Goal: Information Seeking & Learning: Get advice/opinions

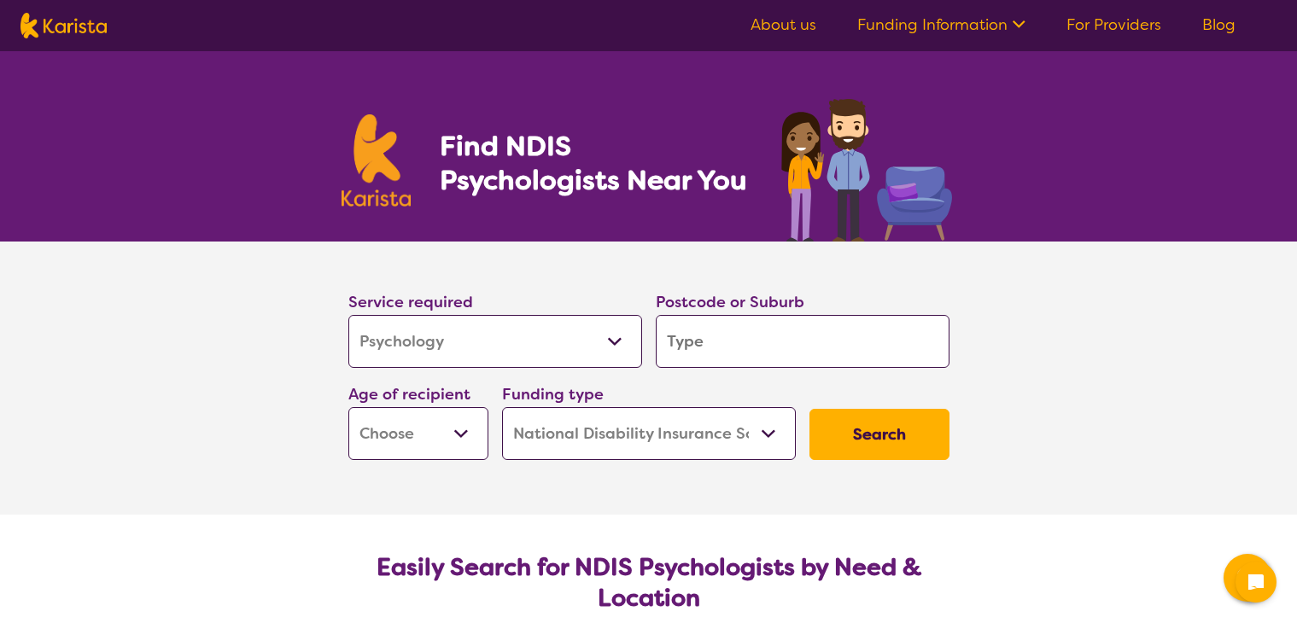
select select "Psychology"
select select "NDIS"
select select "Psychology"
select select "NDIS"
click at [735, 348] on input "search" at bounding box center [803, 341] width 294 height 53
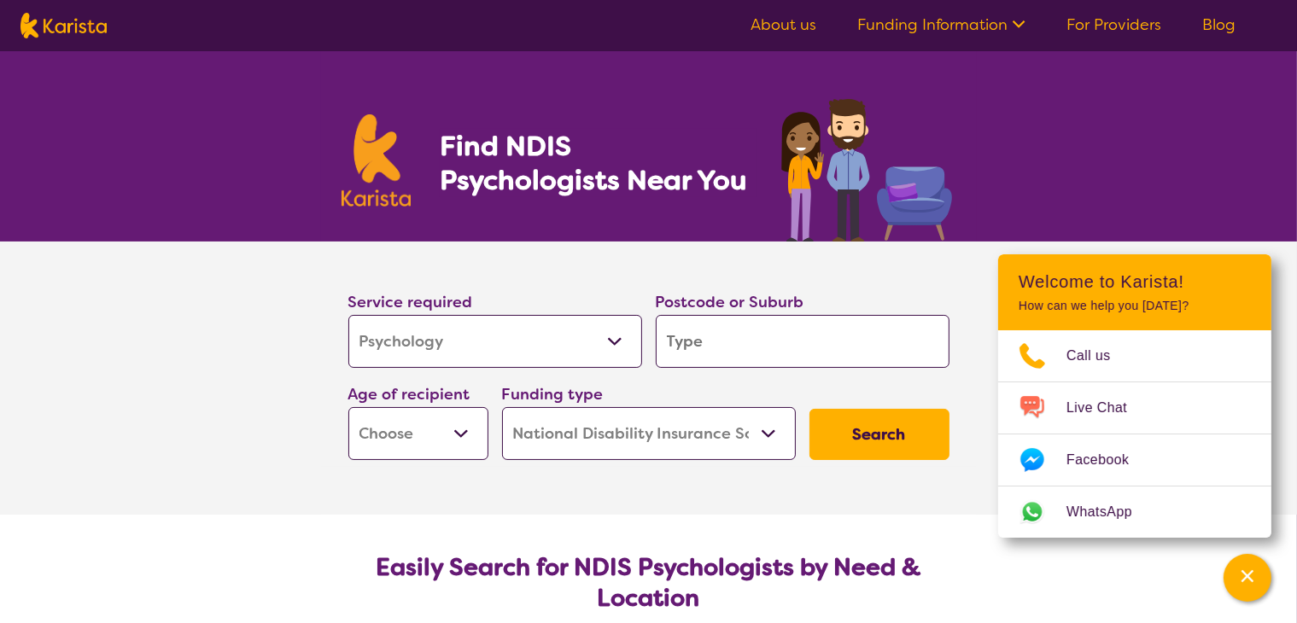
type input "m"
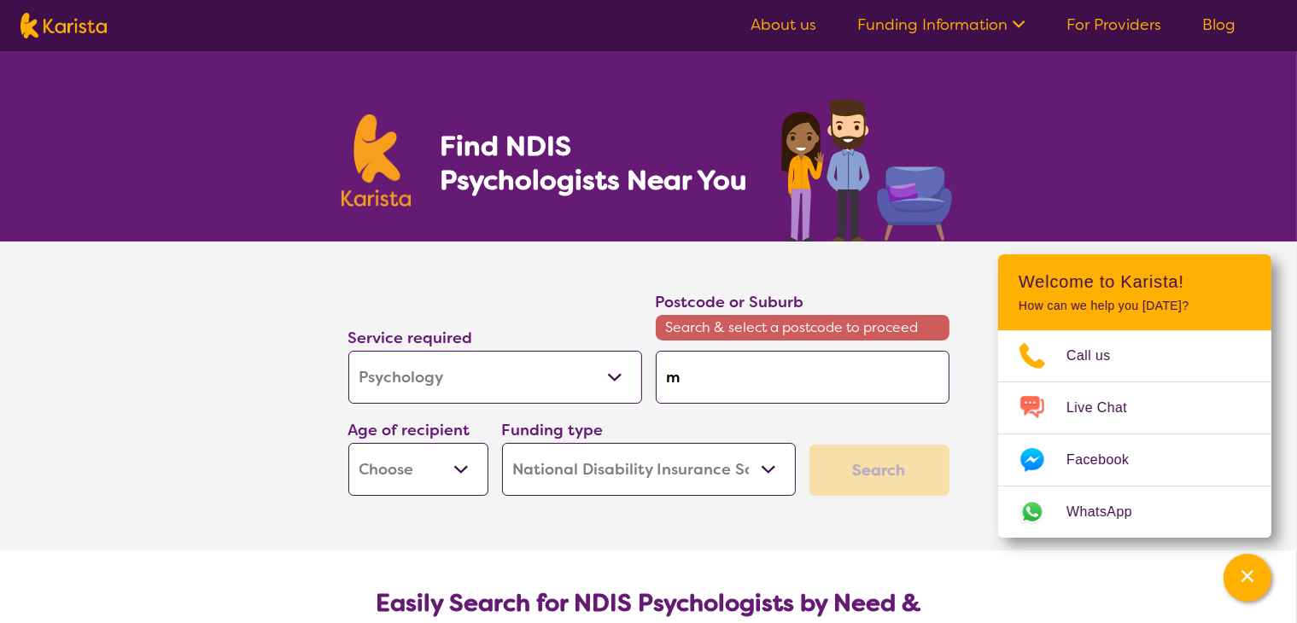
type input "mq"
type input "mqn"
type input "mq"
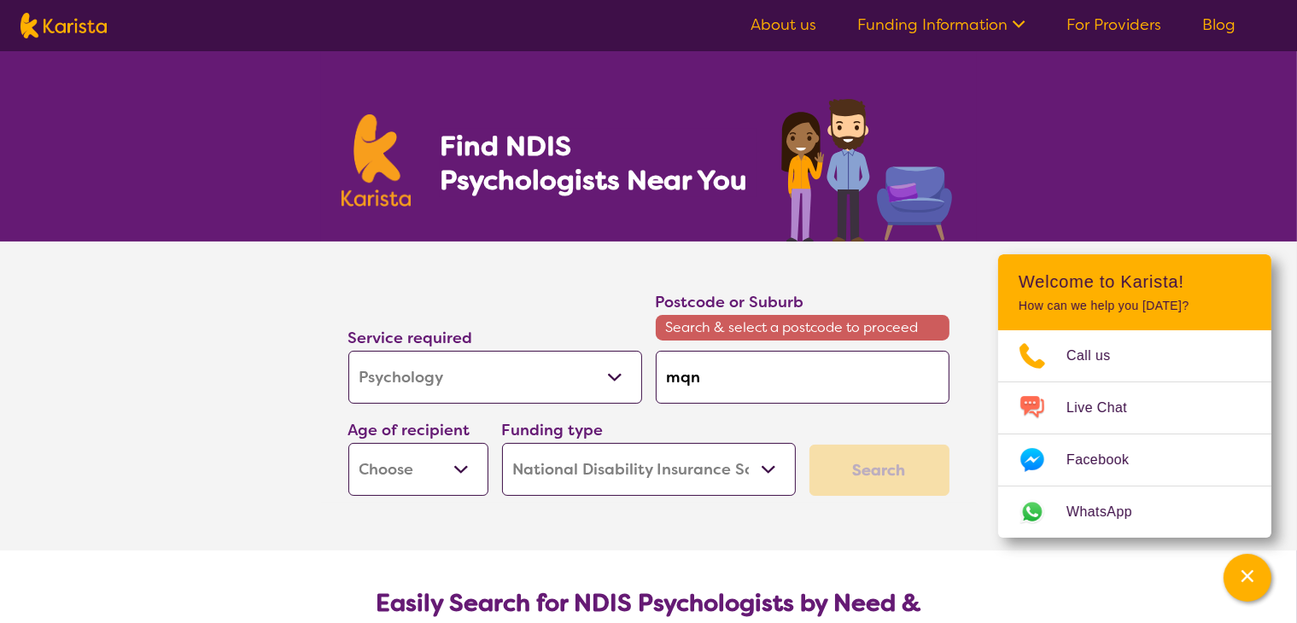
type input "mq"
type input "m"
type input "ma"
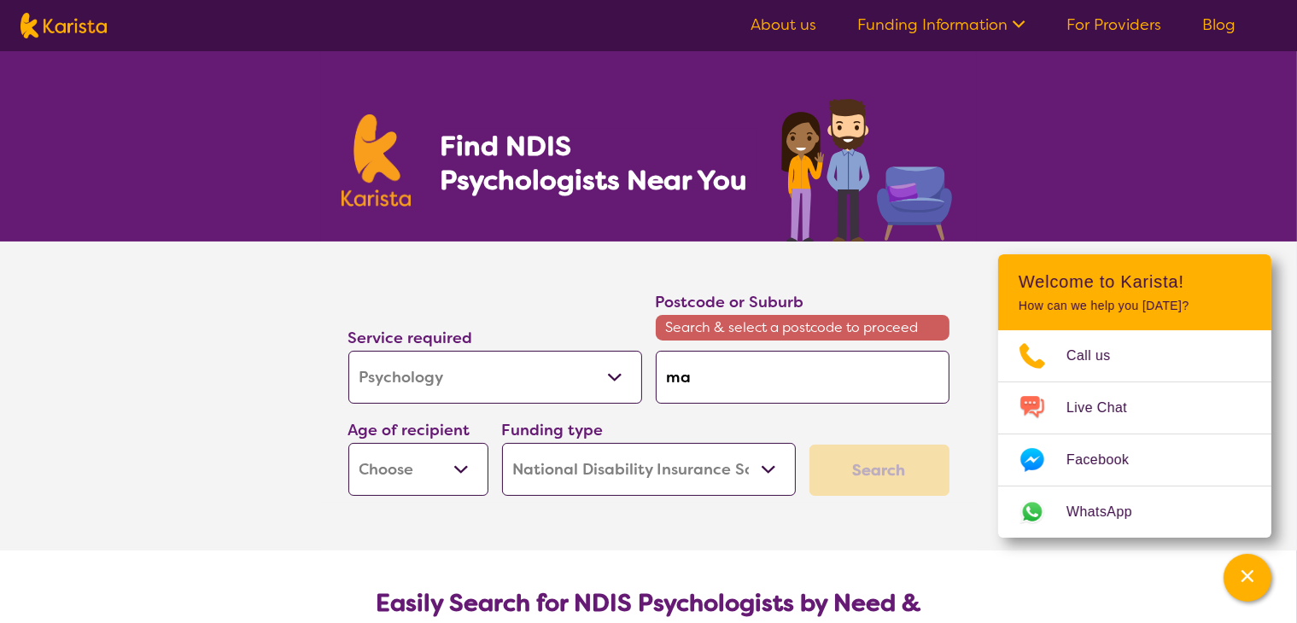
type input "man"
type input "mang"
type input "mango"
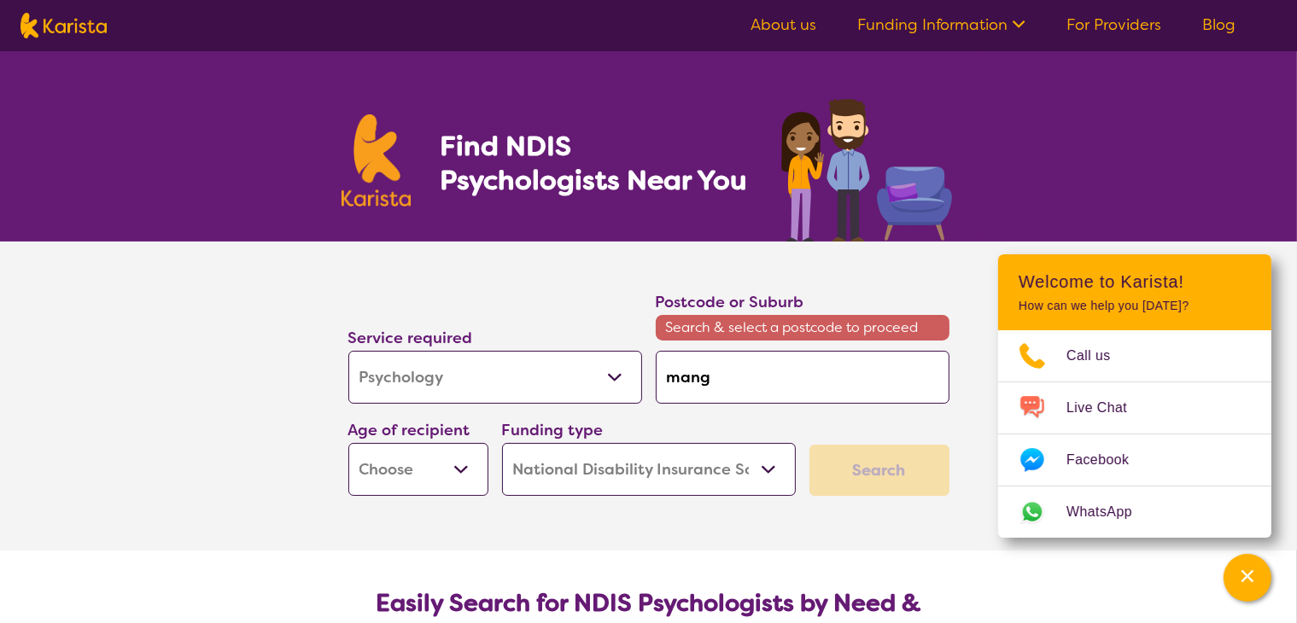
type input "mango"
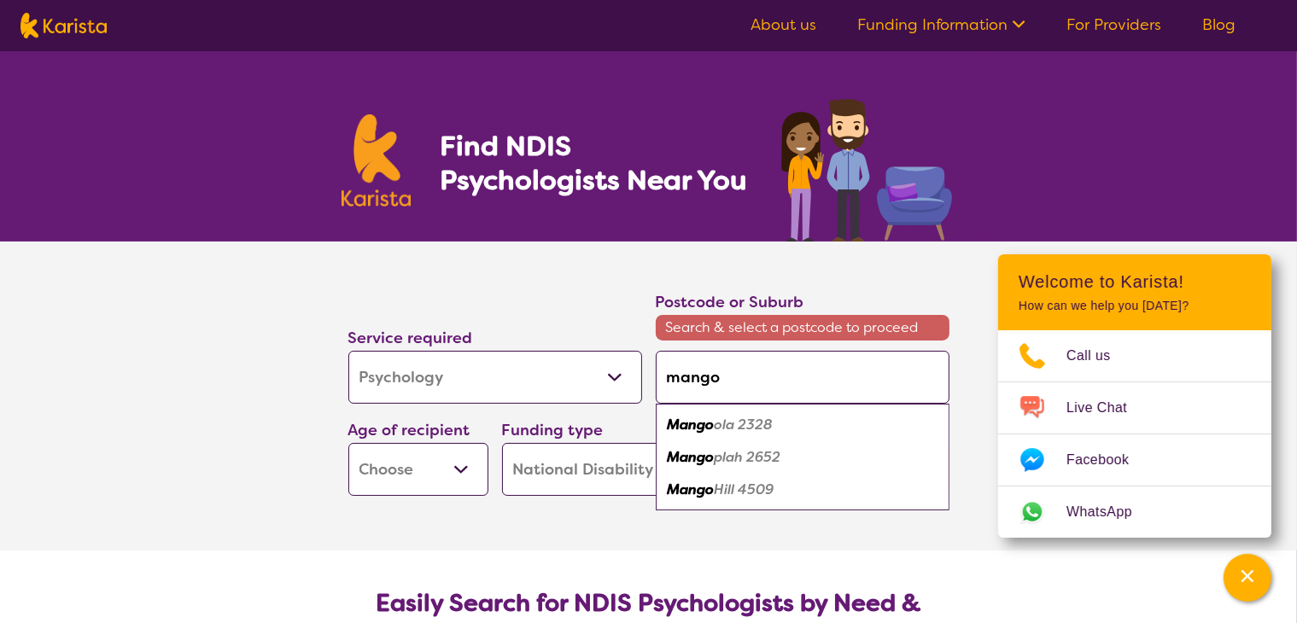
type input "mango h"
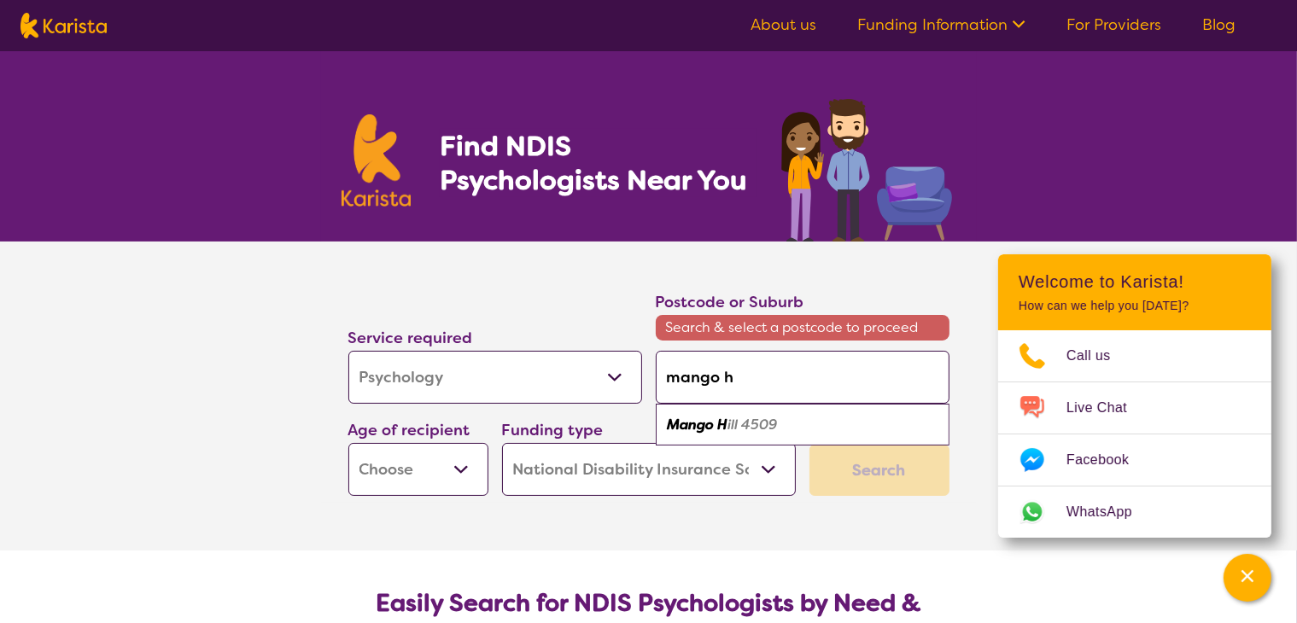
click at [721, 423] on em "Mango H" at bounding box center [698, 425] width 61 height 18
type input "4509"
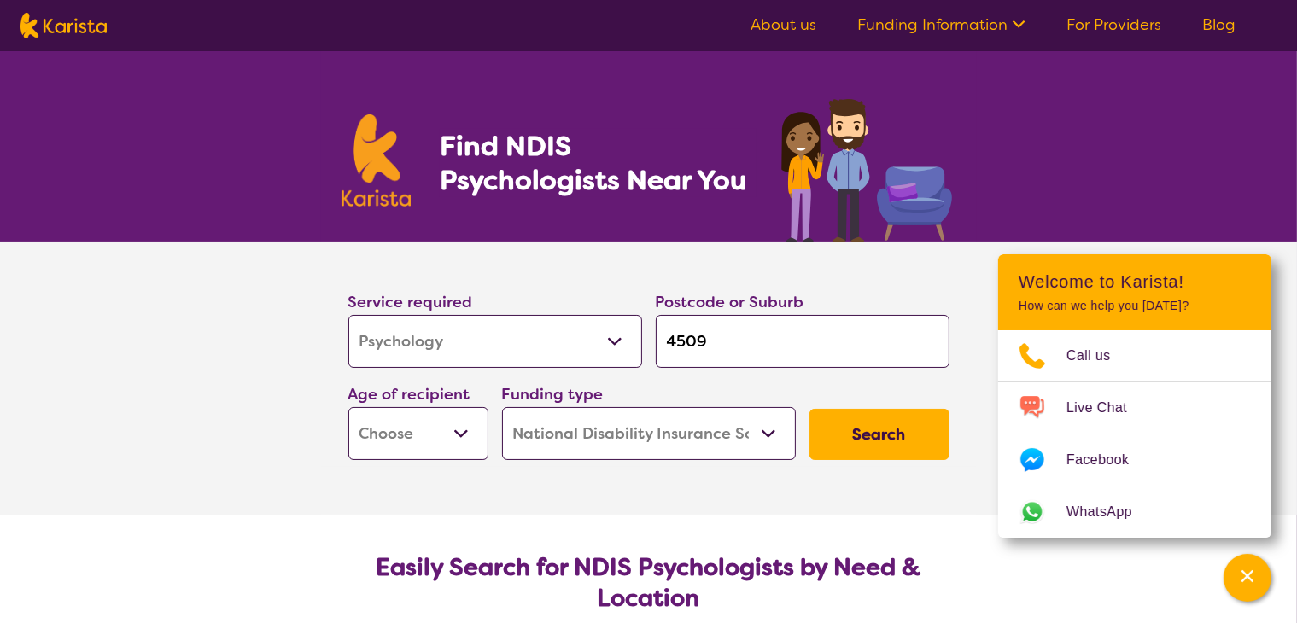
scroll to position [58, 0]
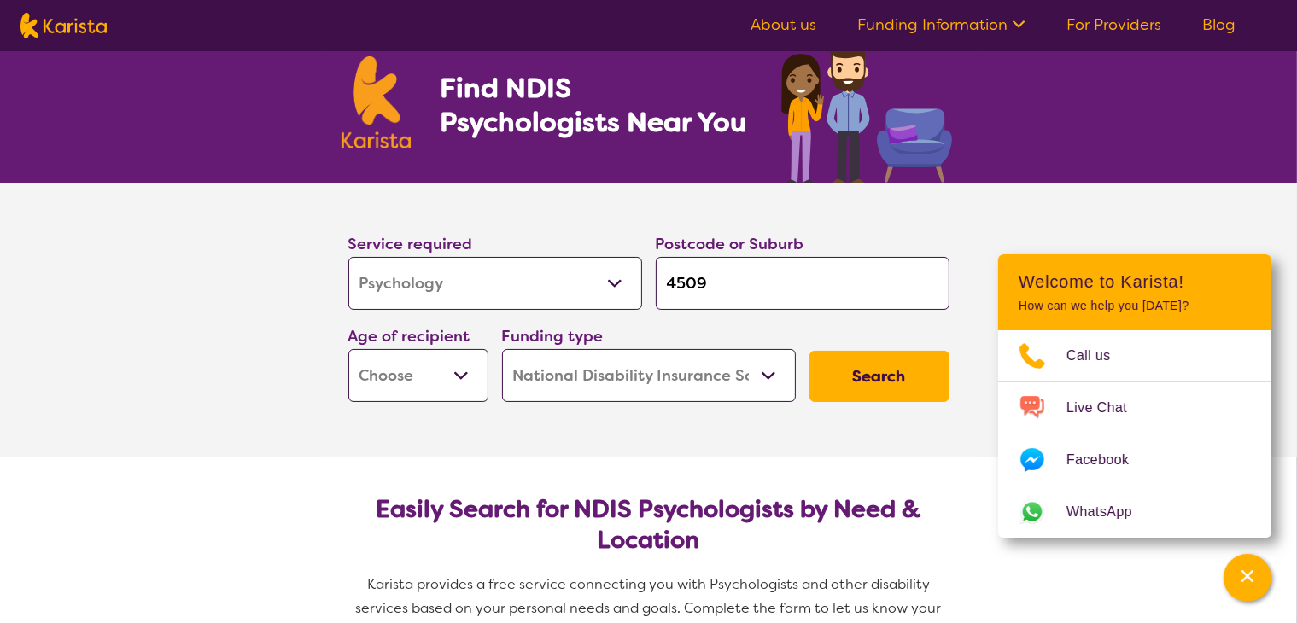
click at [472, 383] on select "Early Childhood - 0 to 9 Child - 10 to 11 Adolescent - 12 to 17 Adult - 18 to 6…" at bounding box center [418, 375] width 140 height 53
select select "AS"
click at [348, 349] on select "Early Childhood - 0 to 9 Child - 10 to 11 Adolescent - 12 to 17 Adult - 18 to 6…" at bounding box center [418, 375] width 140 height 53
select select "AS"
click at [748, 381] on select "Home Care Package (HCP) National Disability Insurance Scheme (NDIS) I don't know" at bounding box center [649, 375] width 294 height 53
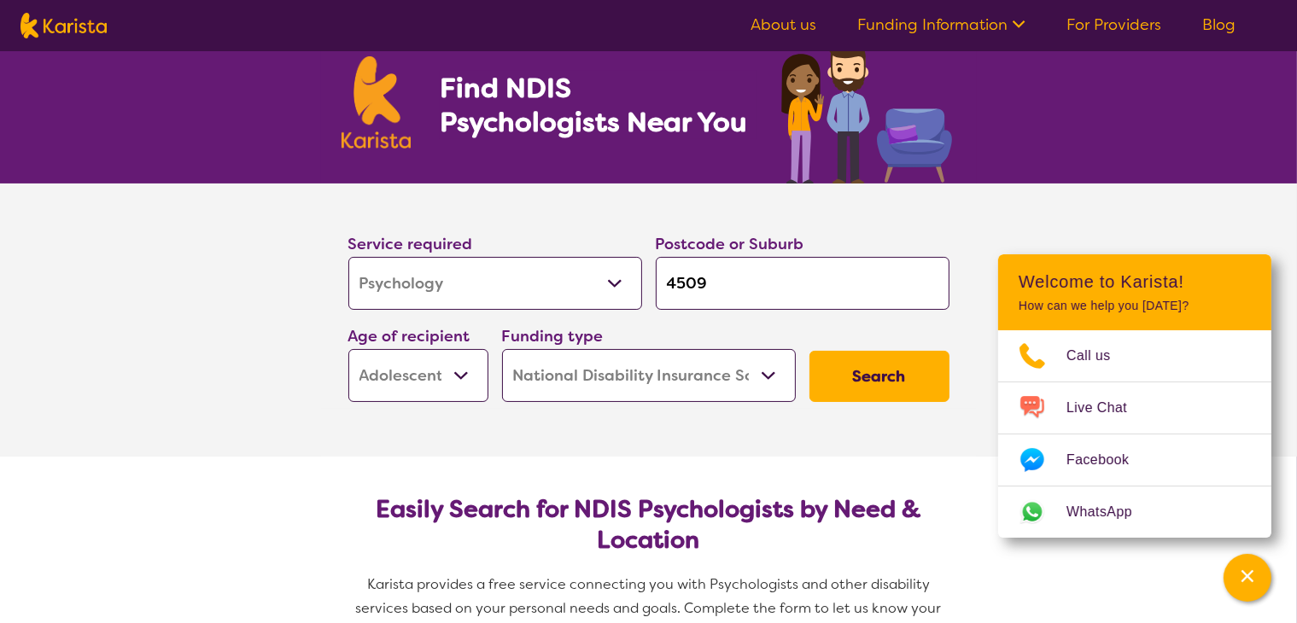
click at [748, 381] on select "Home Care Package (HCP) National Disability Insurance Scheme (NDIS) I don't know" at bounding box center [649, 375] width 294 height 53
click at [868, 383] on button "Search" at bounding box center [880, 376] width 140 height 51
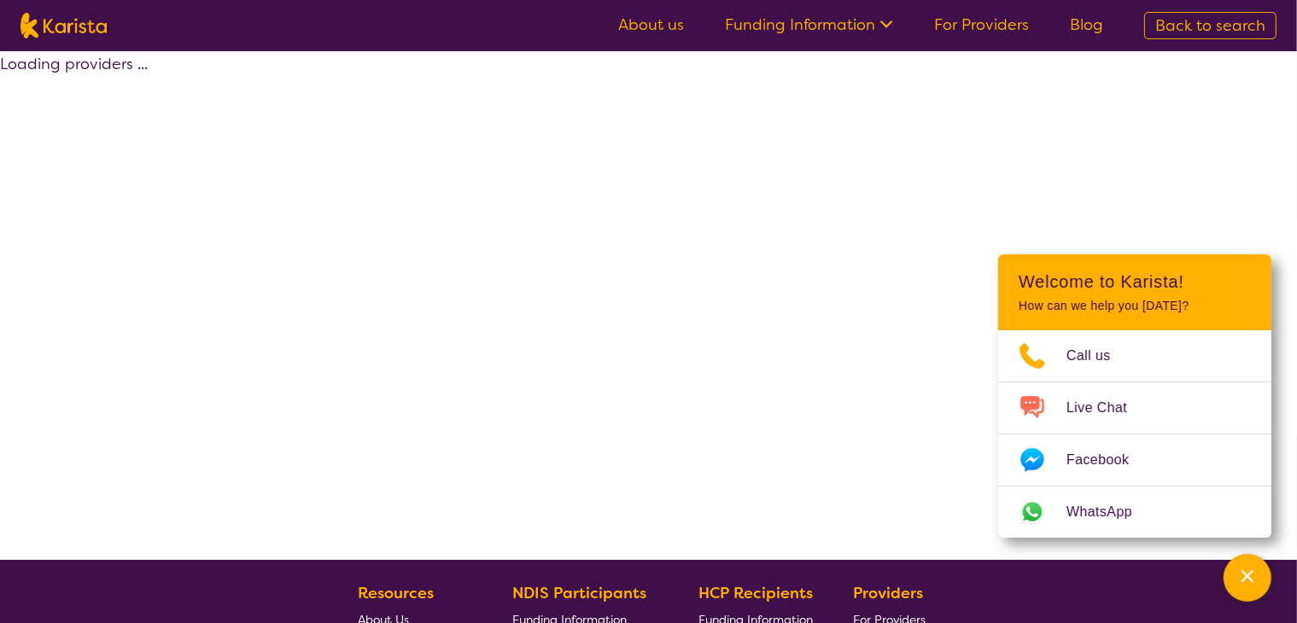
select select "by_score"
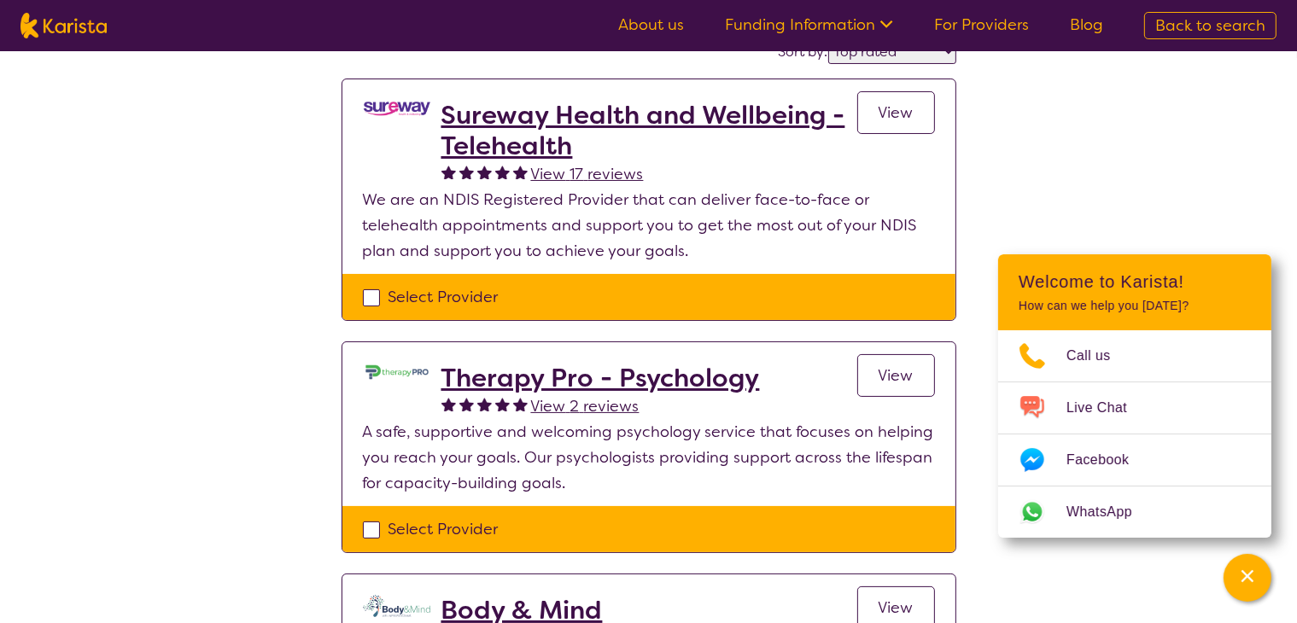
scroll to position [155, 0]
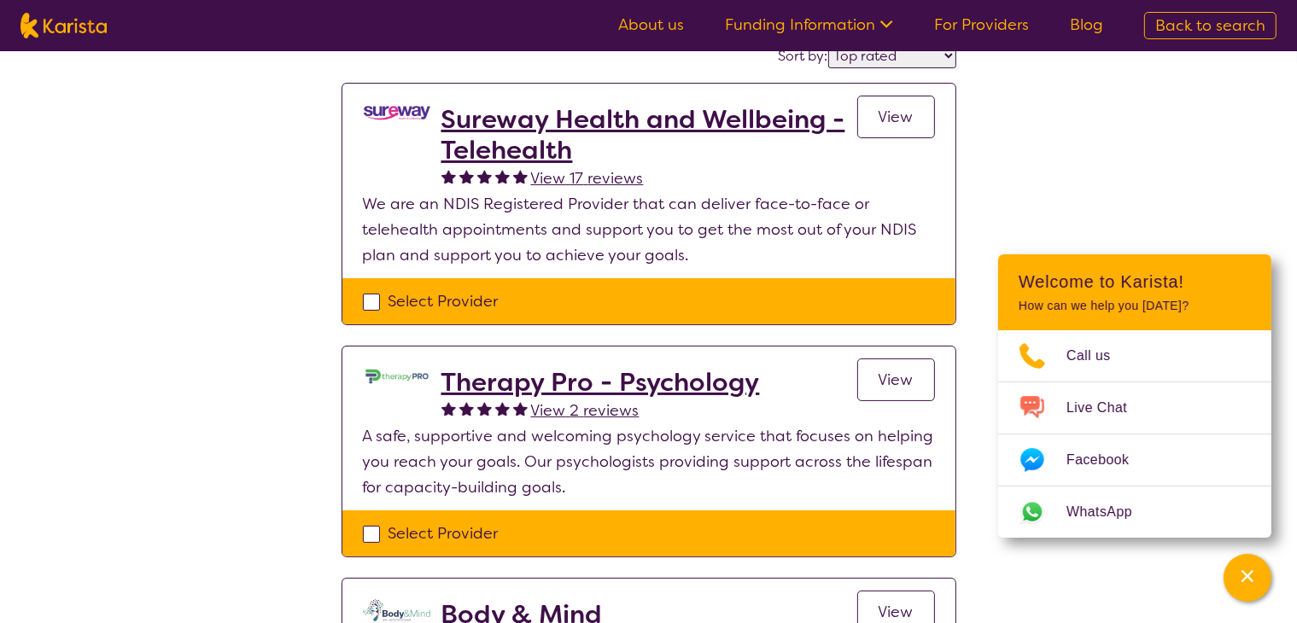
click at [535, 130] on h2 "Sureway Health and Wellbeing - Telehealth" at bounding box center [649, 134] width 416 height 61
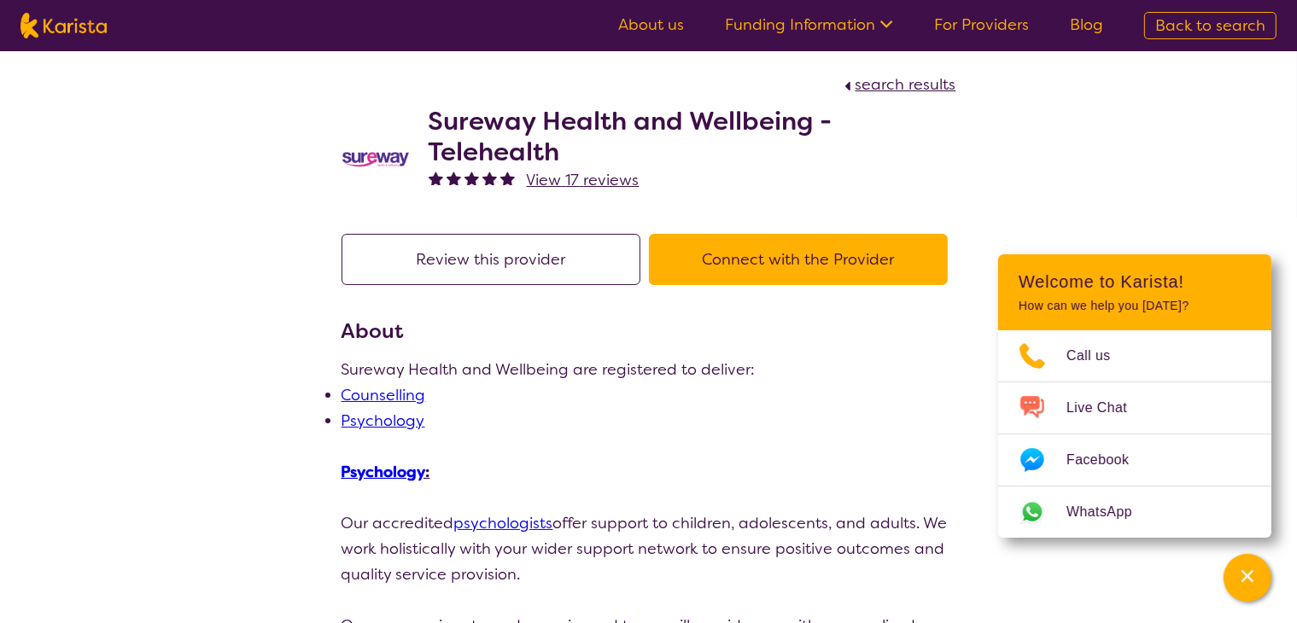
select select "by_score"
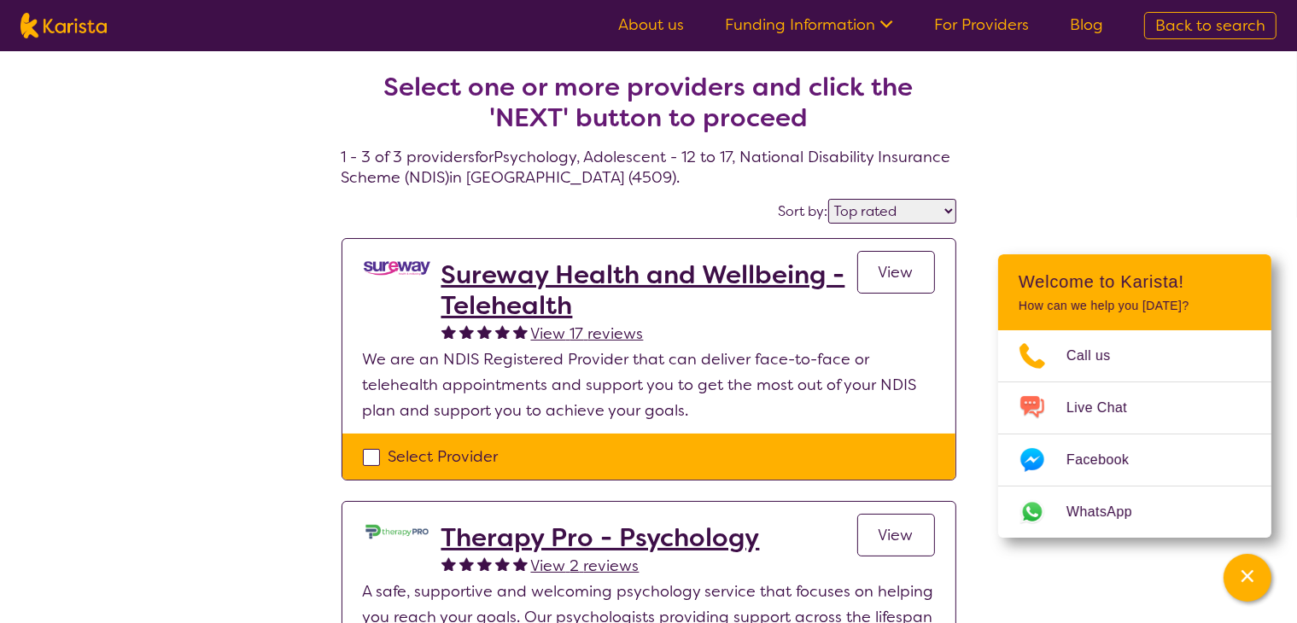
scroll to position [3, 0]
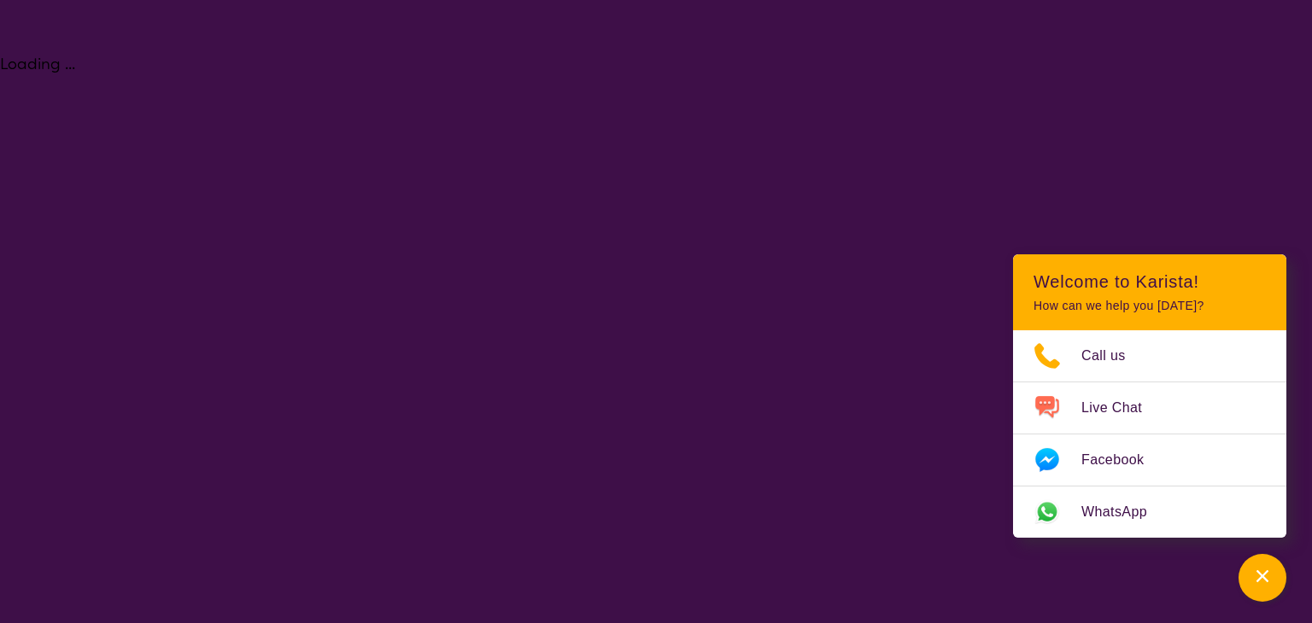
select select "Psychology"
select select "AS"
select select "NDIS"
select select "Psychology"
select select "AS"
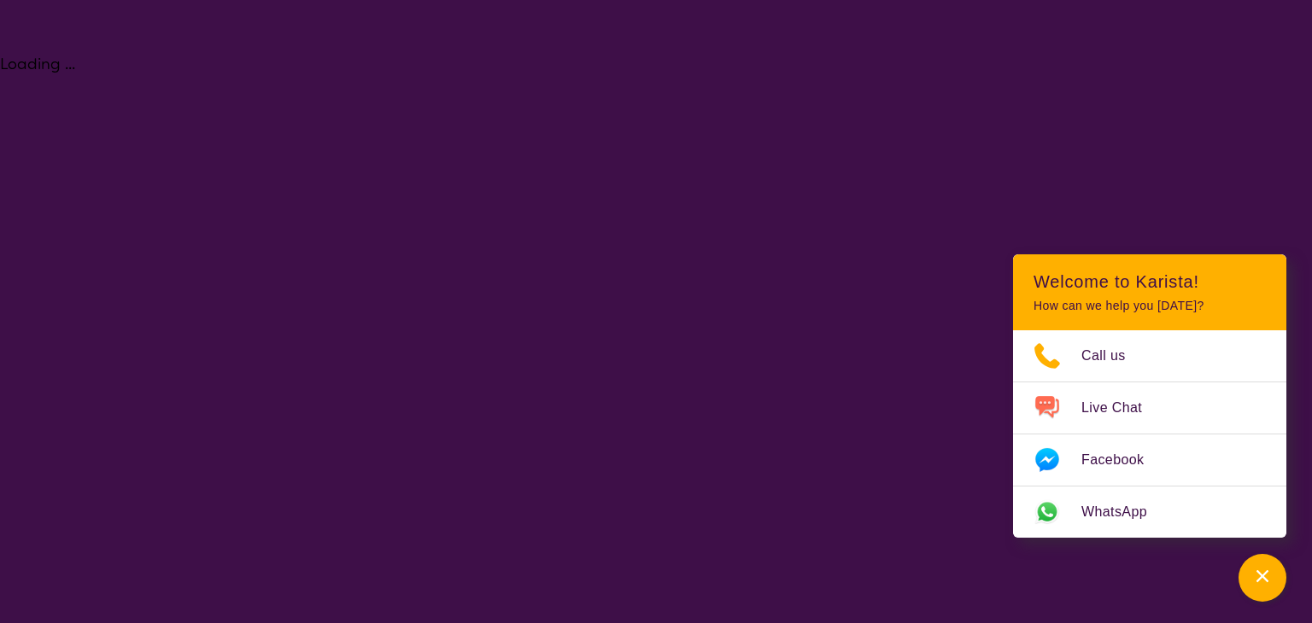
select select "NDIS"
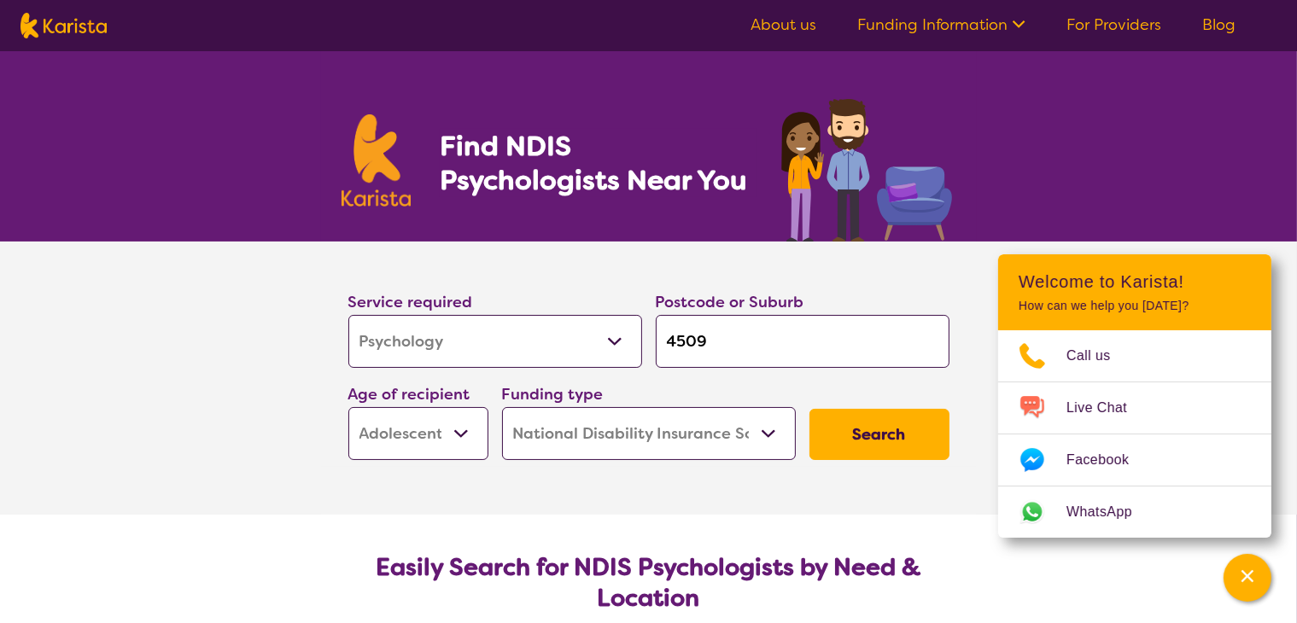
click at [745, 350] on input "4509" at bounding box center [803, 341] width 294 height 53
type input "n"
type input "no"
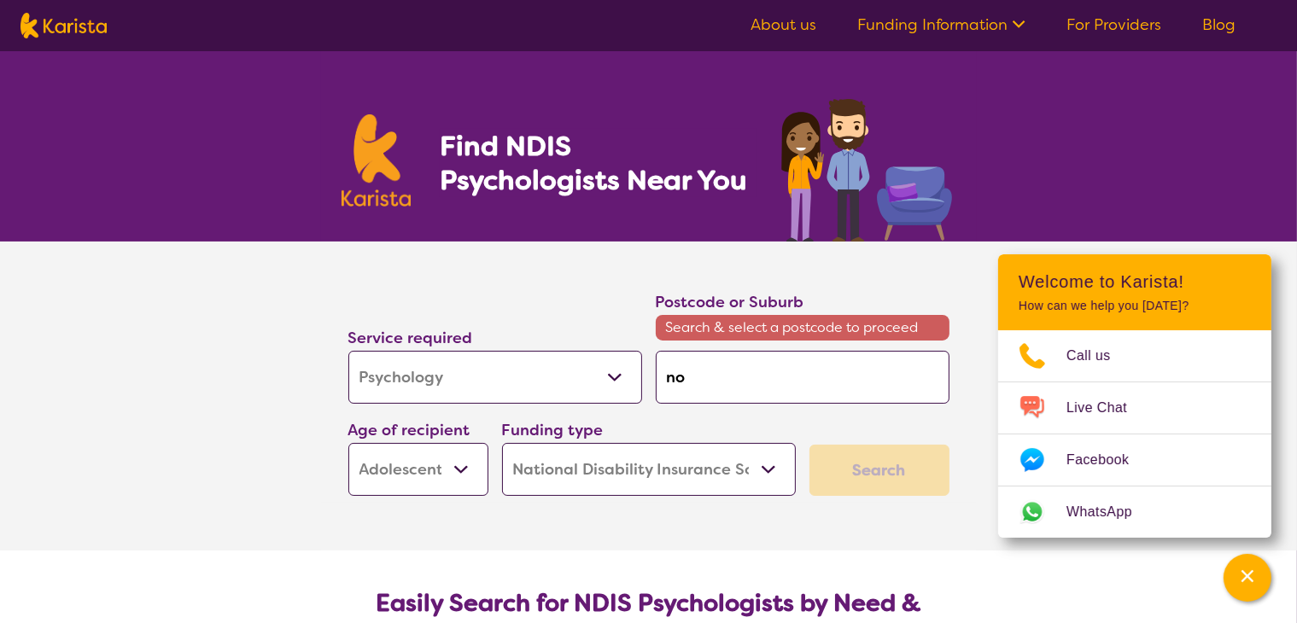
type input "nor"
type input "nort"
type input "north"
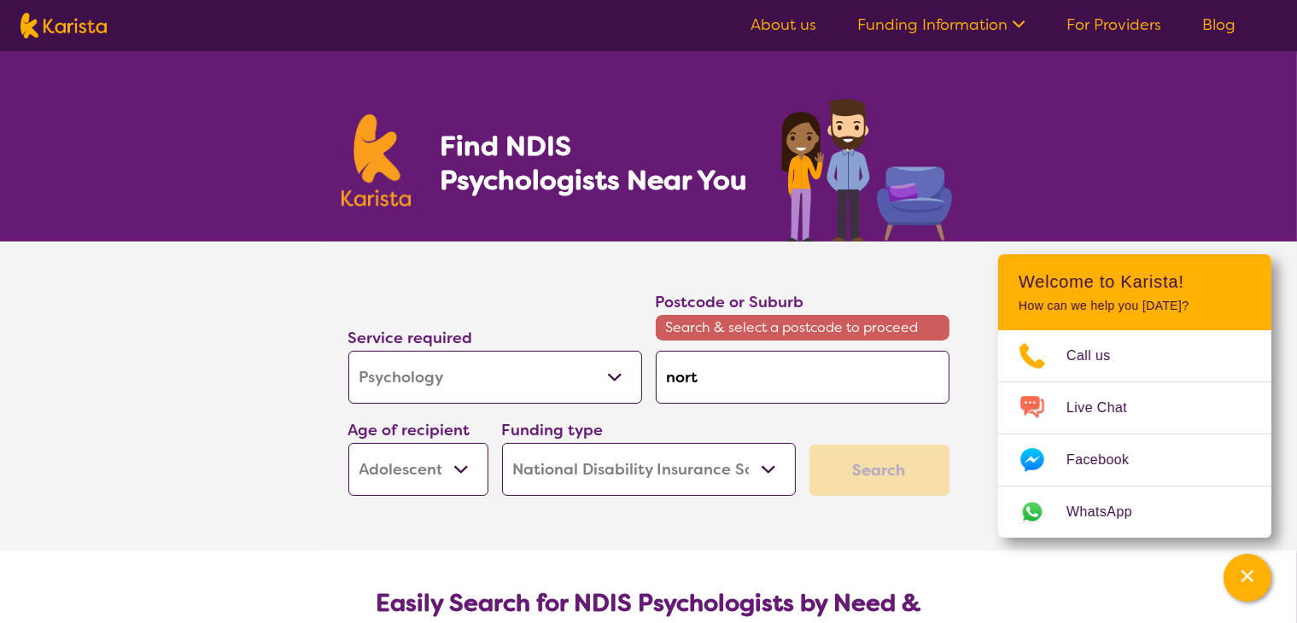
type input "north"
type input "northl"
type input "northla"
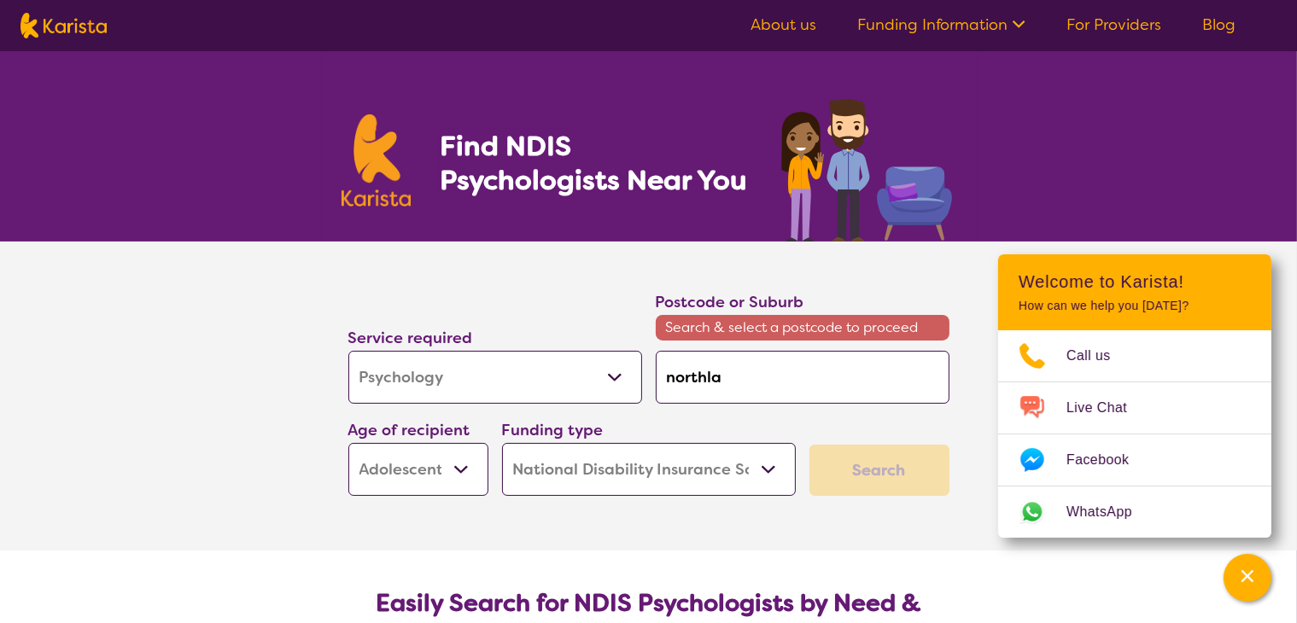
type input "northlak"
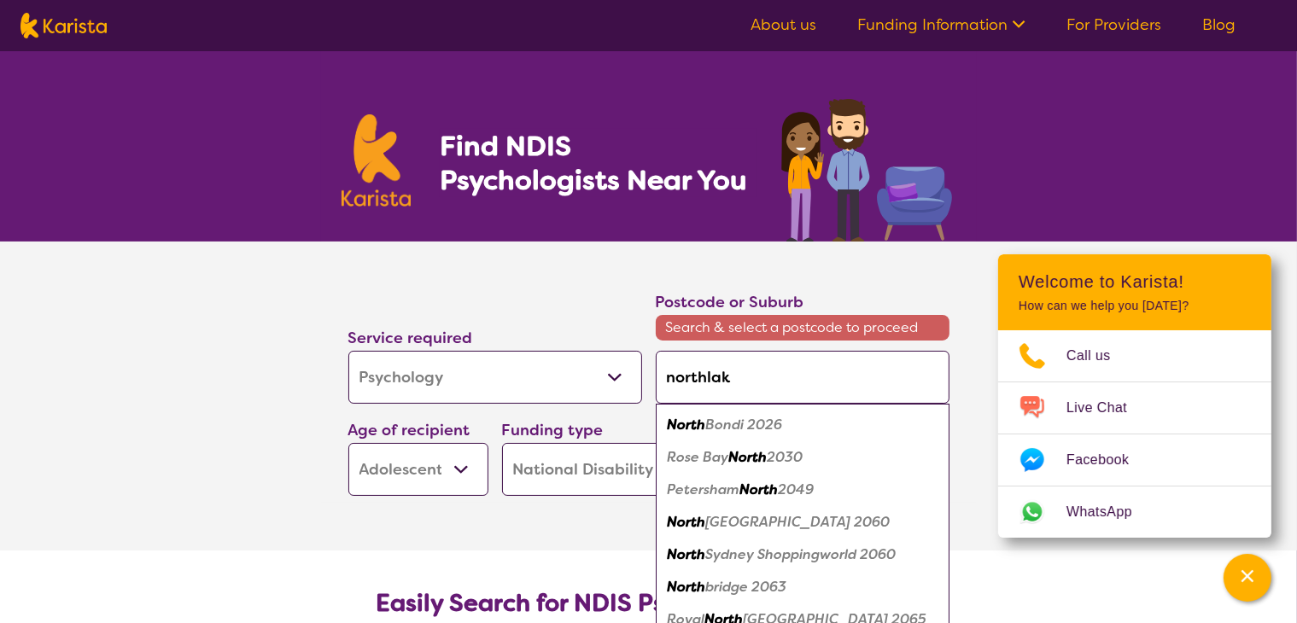
type input "northlake"
type input "northlakes"
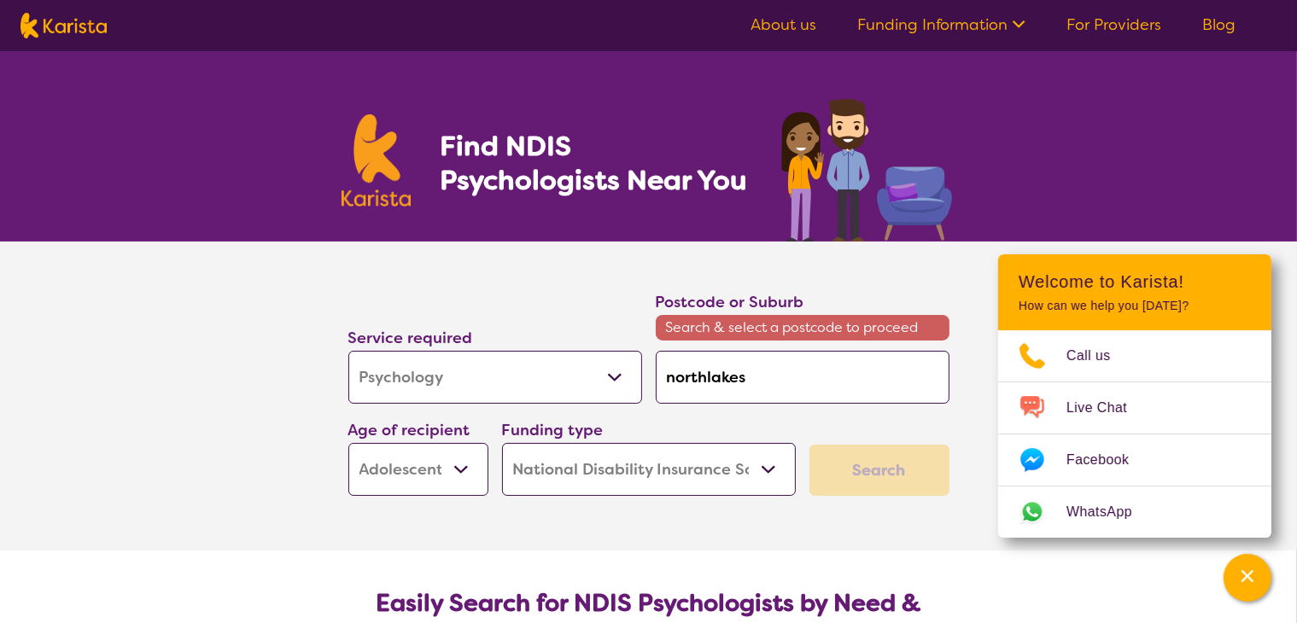
type input "northlake"
type input "northlak"
type input "northla"
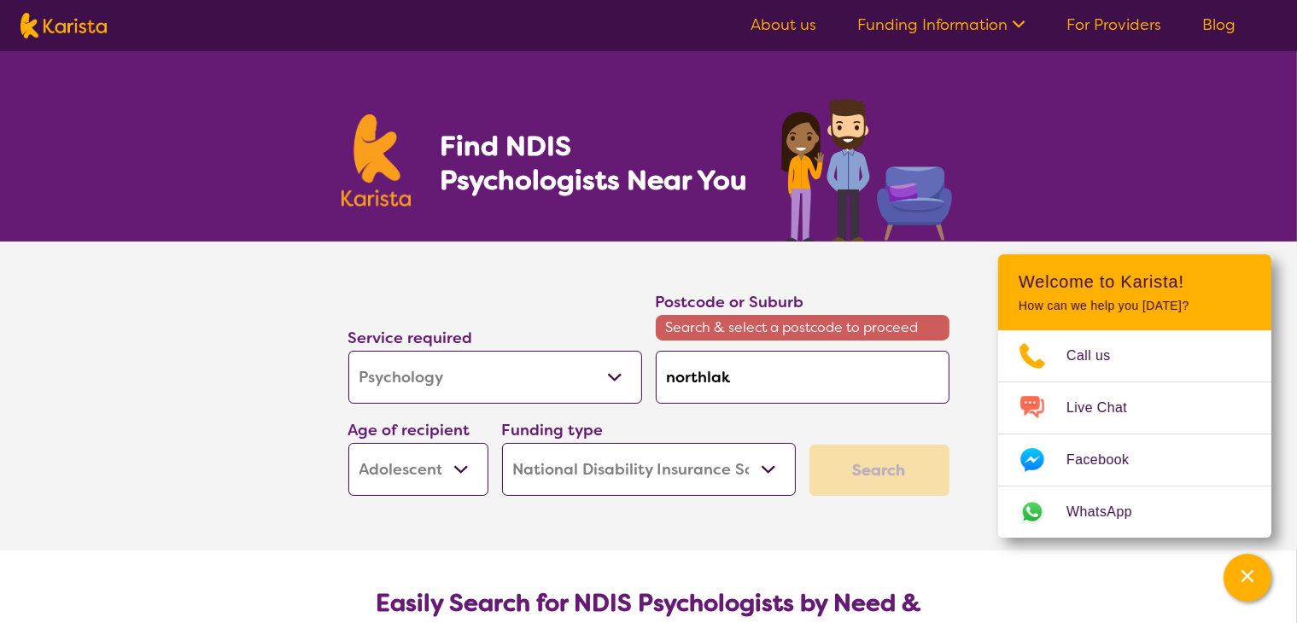
type input "northla"
type input "northl"
type input "north"
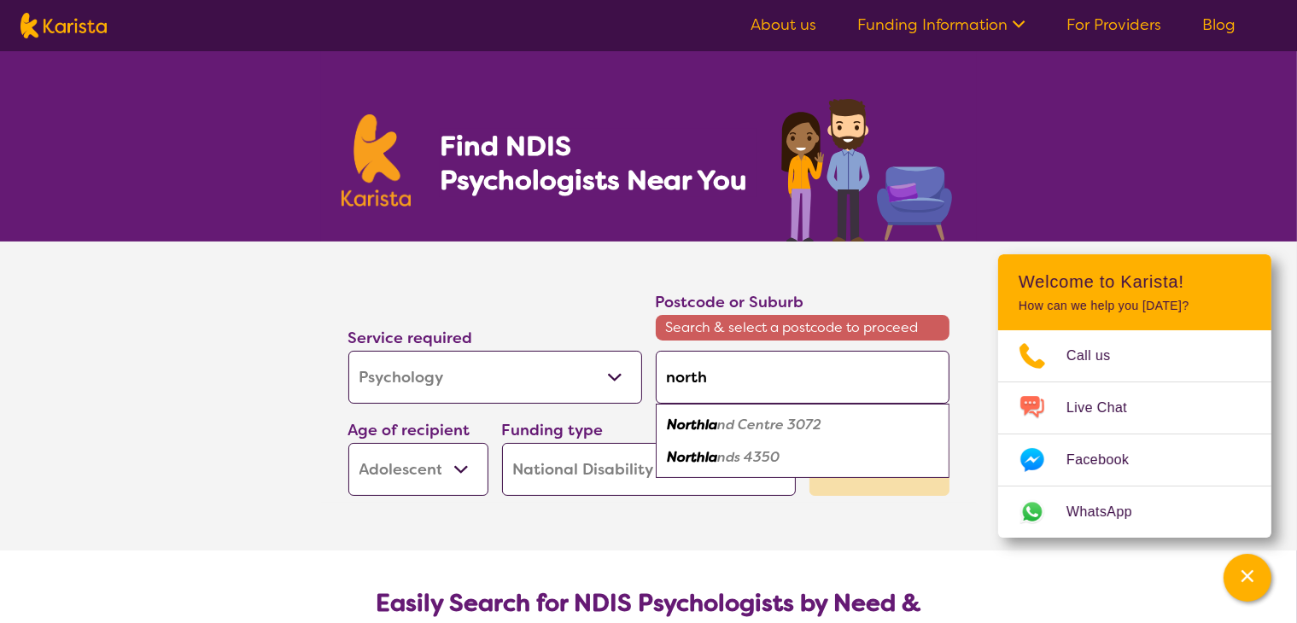
type input "north"
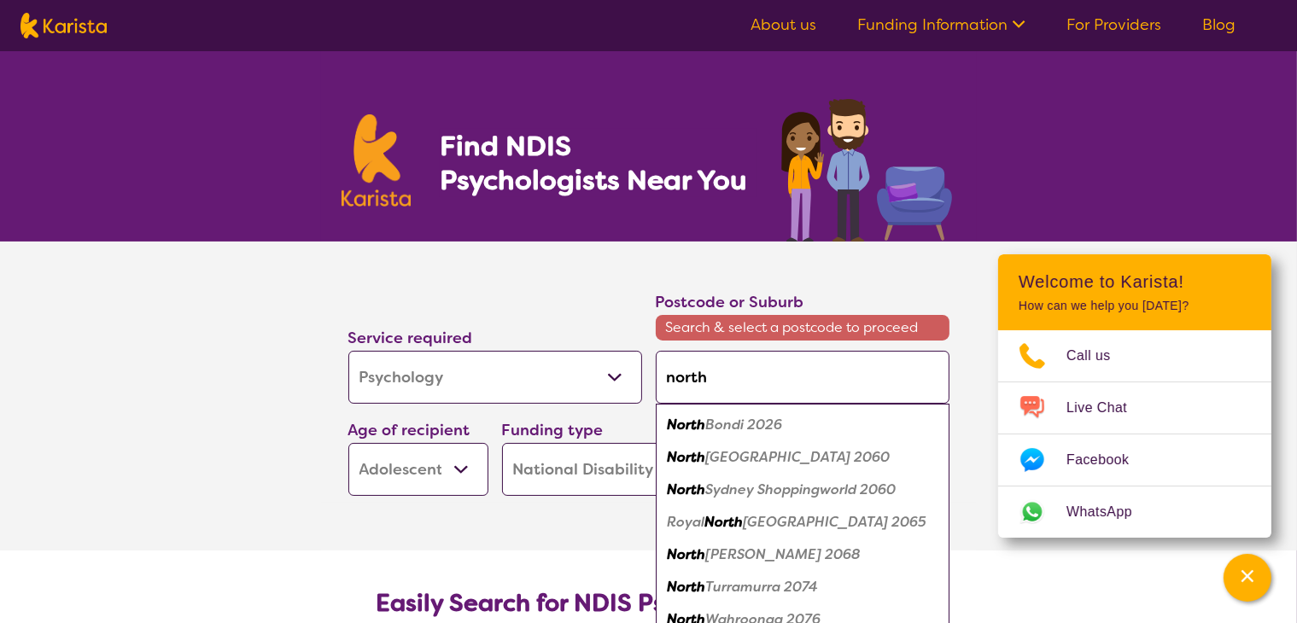
type input "north l"
type input "north la"
type input "north lak"
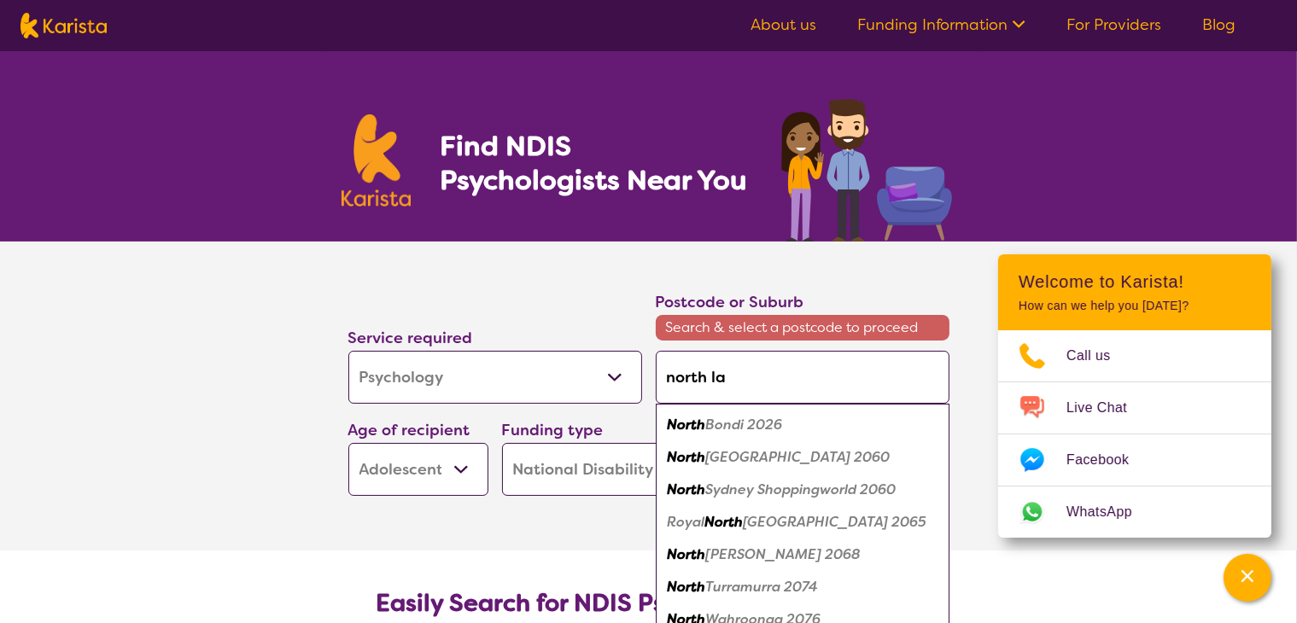
type input "north lak"
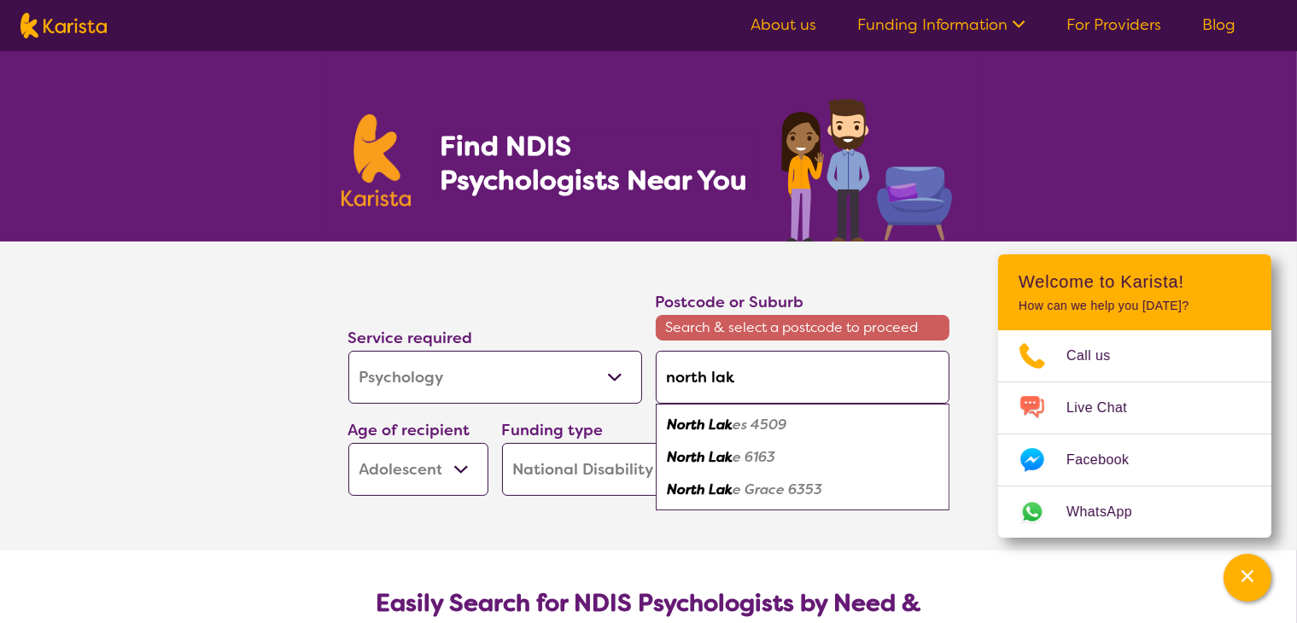
click at [730, 424] on em "North Lak" at bounding box center [701, 425] width 66 height 18
type input "4509"
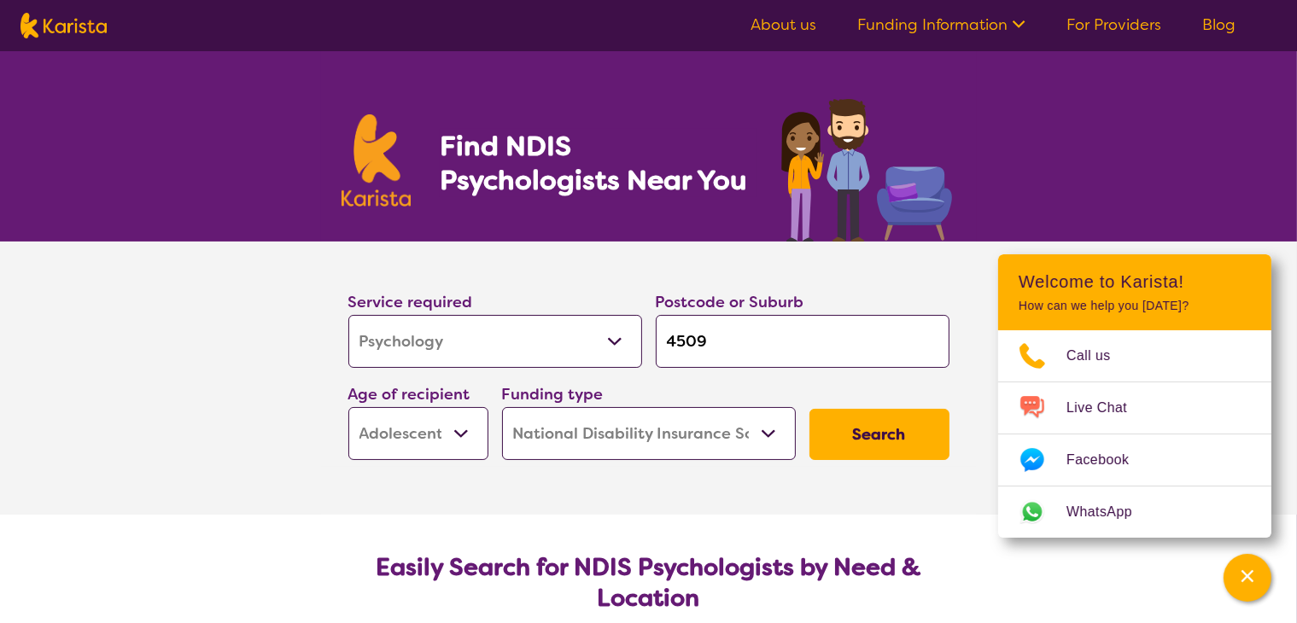
click at [886, 431] on button "Search" at bounding box center [880, 434] width 140 height 51
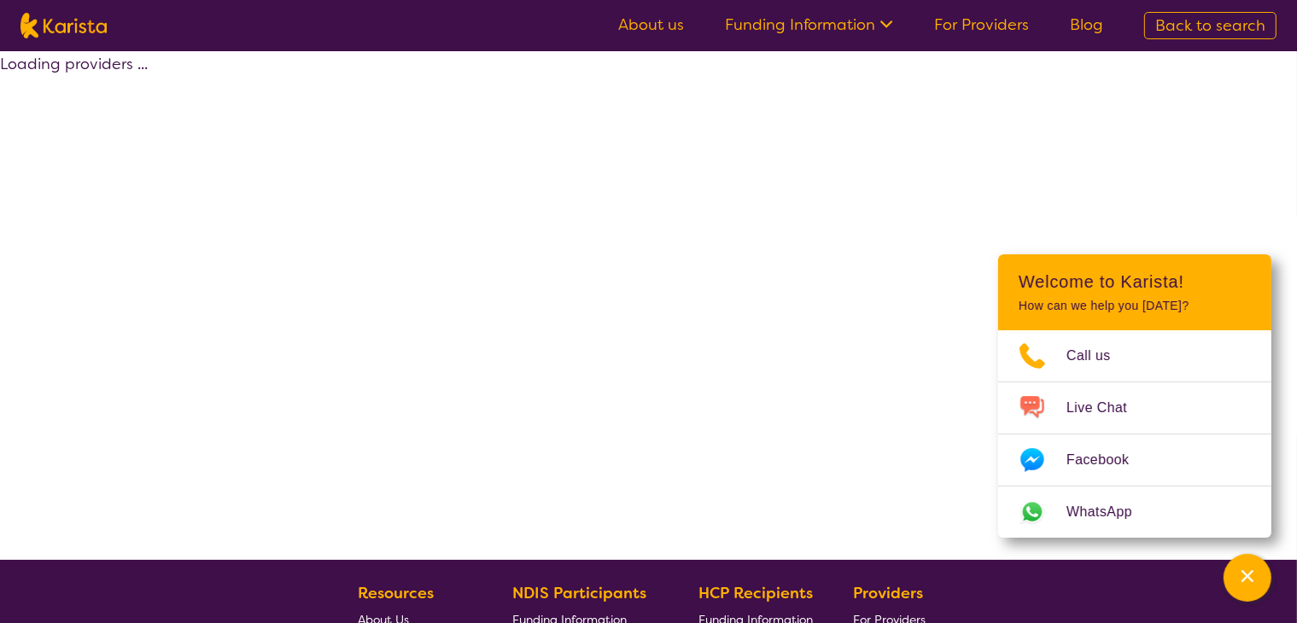
select select "by_score"
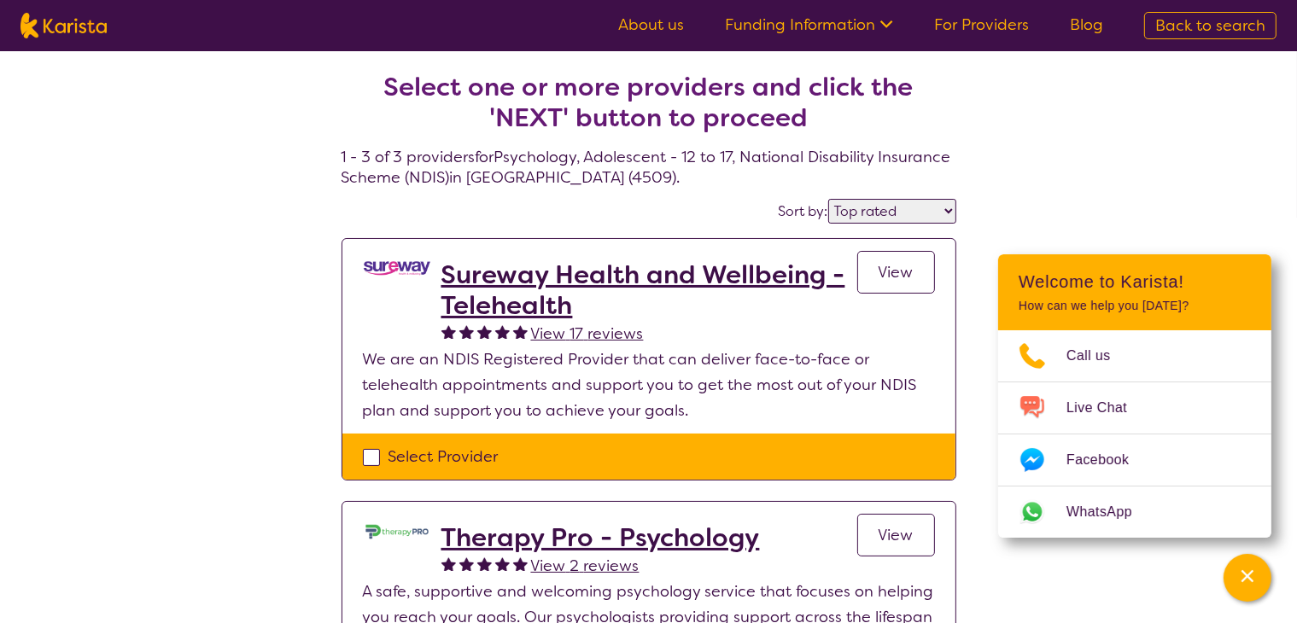
select select "Psychology"
select select "AS"
select select "NDIS"
select select "Psychology"
select select "AS"
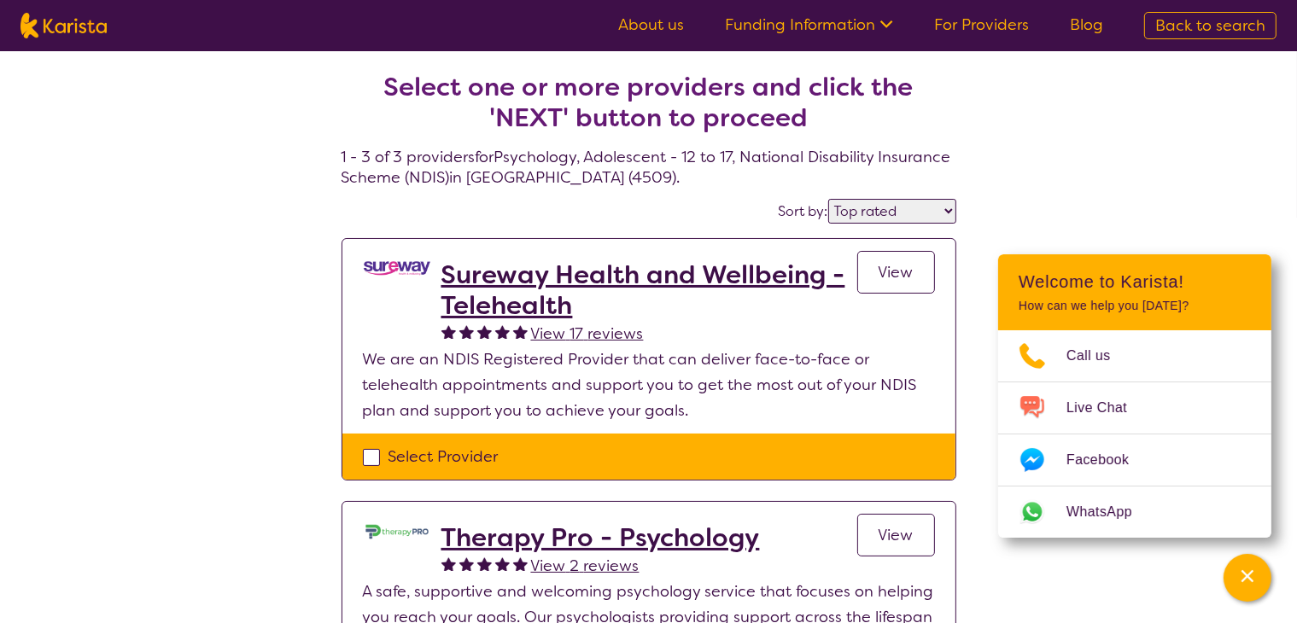
select select "NDIS"
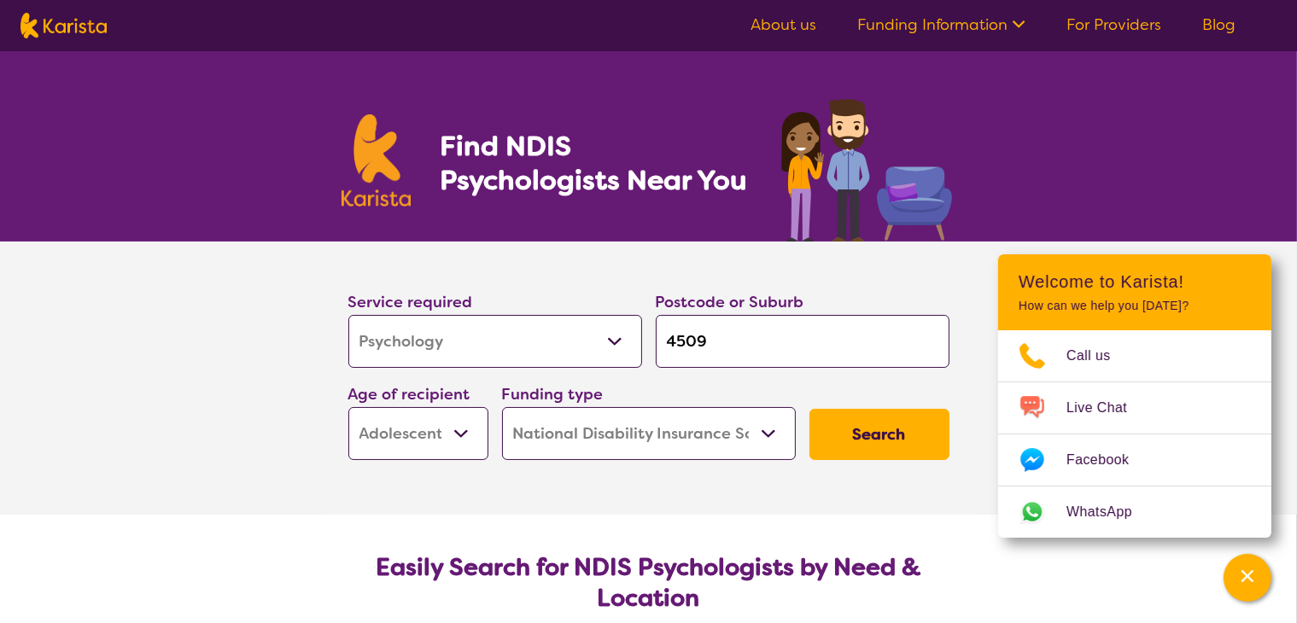
click at [710, 359] on input "4509" at bounding box center [803, 341] width 294 height 53
type input "c"
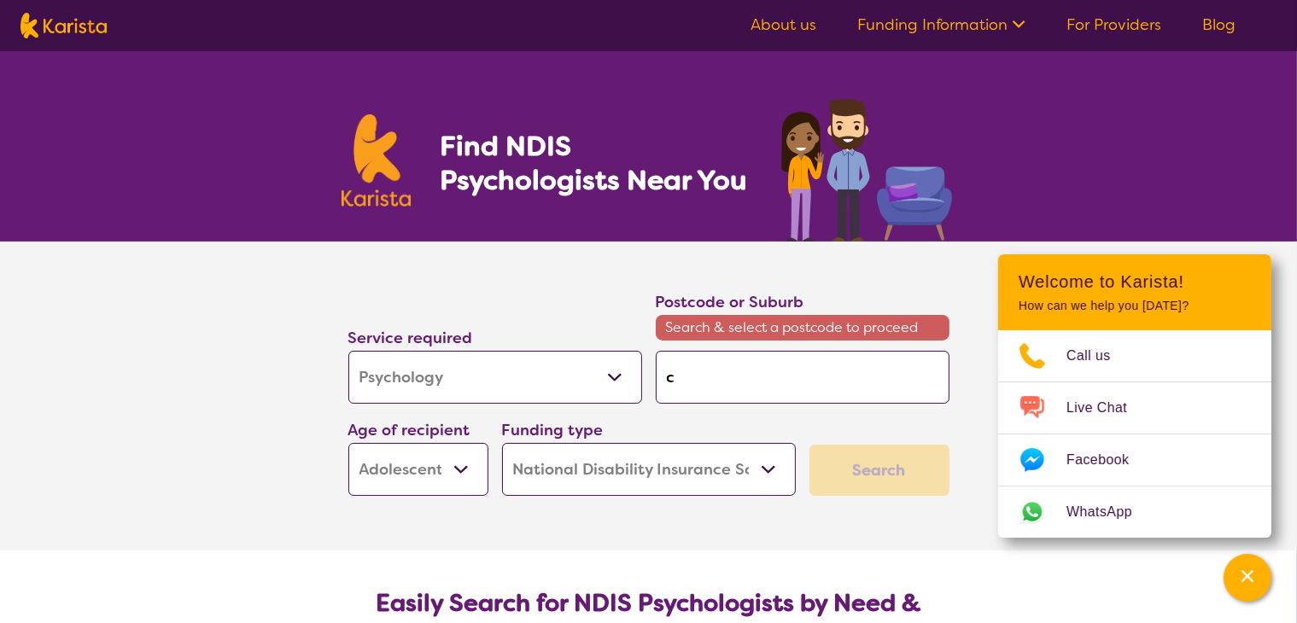
type input "ca"
type input "cab"
type input "cabo"
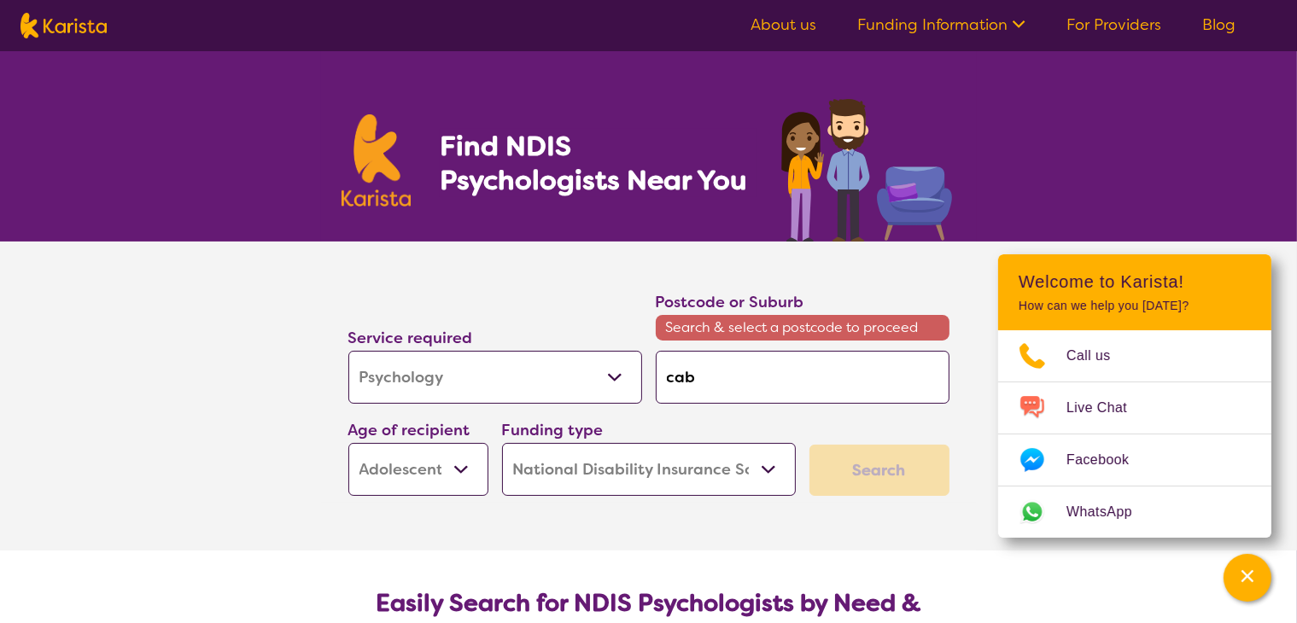
type input "cabo"
type input "caboo"
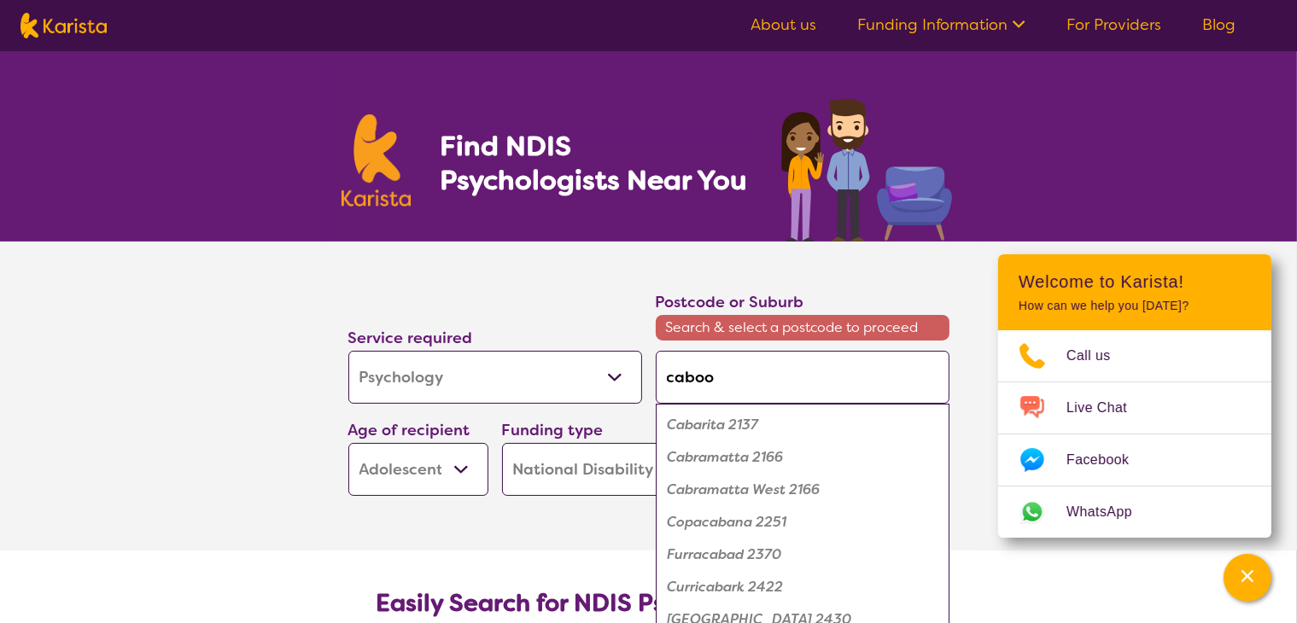
type input "cabool"
type input "caboolt"
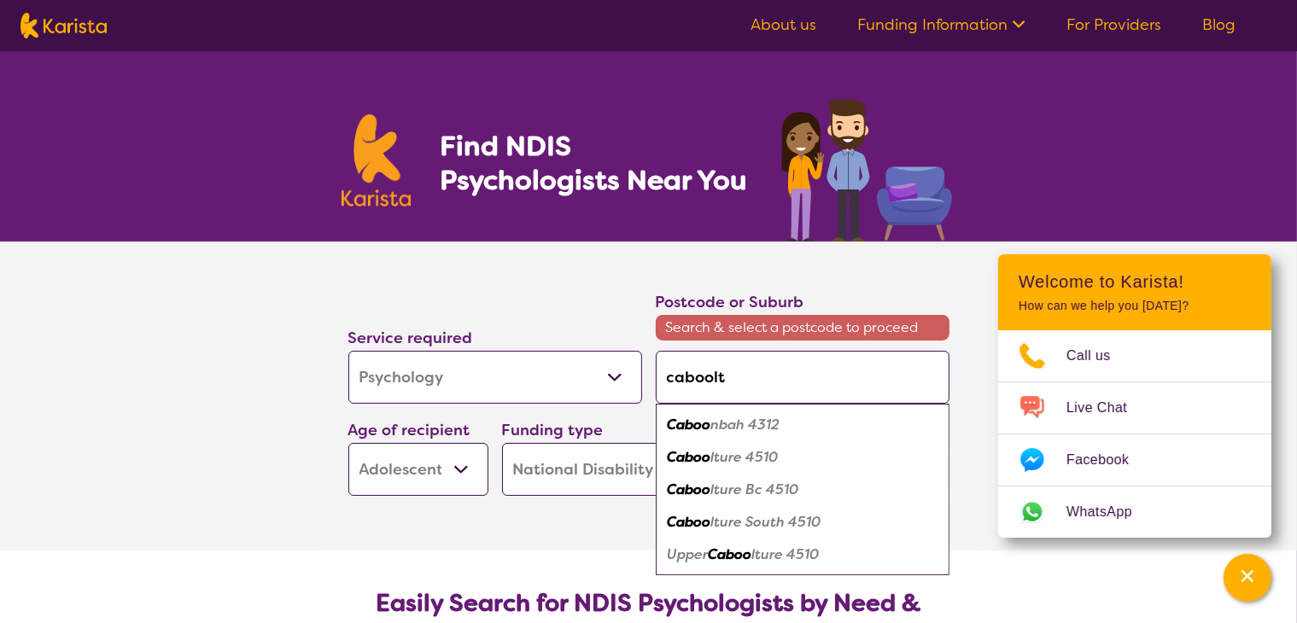
type input "cabooltu"
type input "cabooltur"
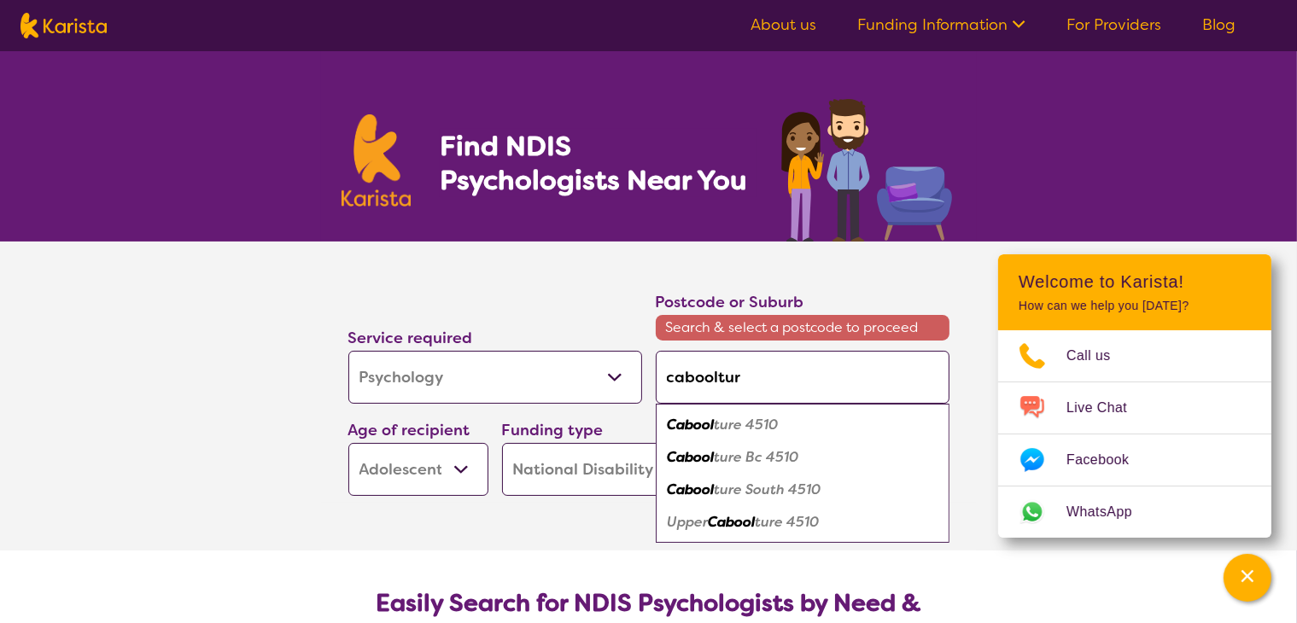
type input "caboolture"
click at [698, 418] on em "Caboolture" at bounding box center [705, 425] width 75 height 18
type input "4510"
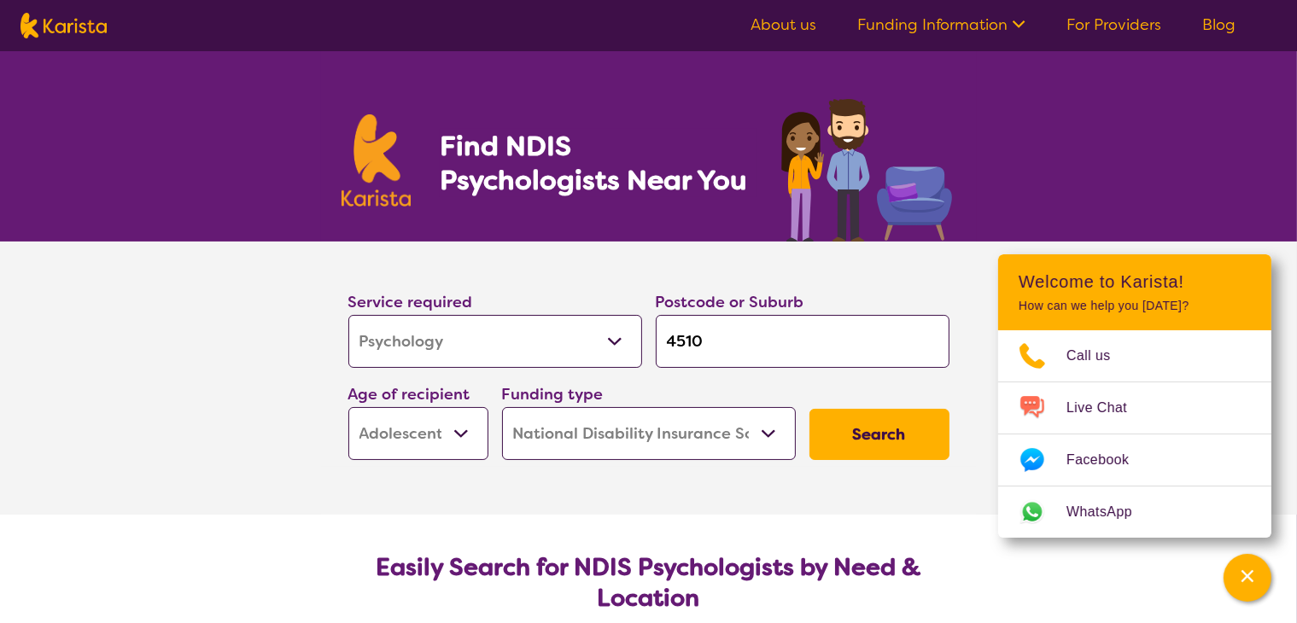
click at [842, 424] on button "Search" at bounding box center [880, 434] width 140 height 51
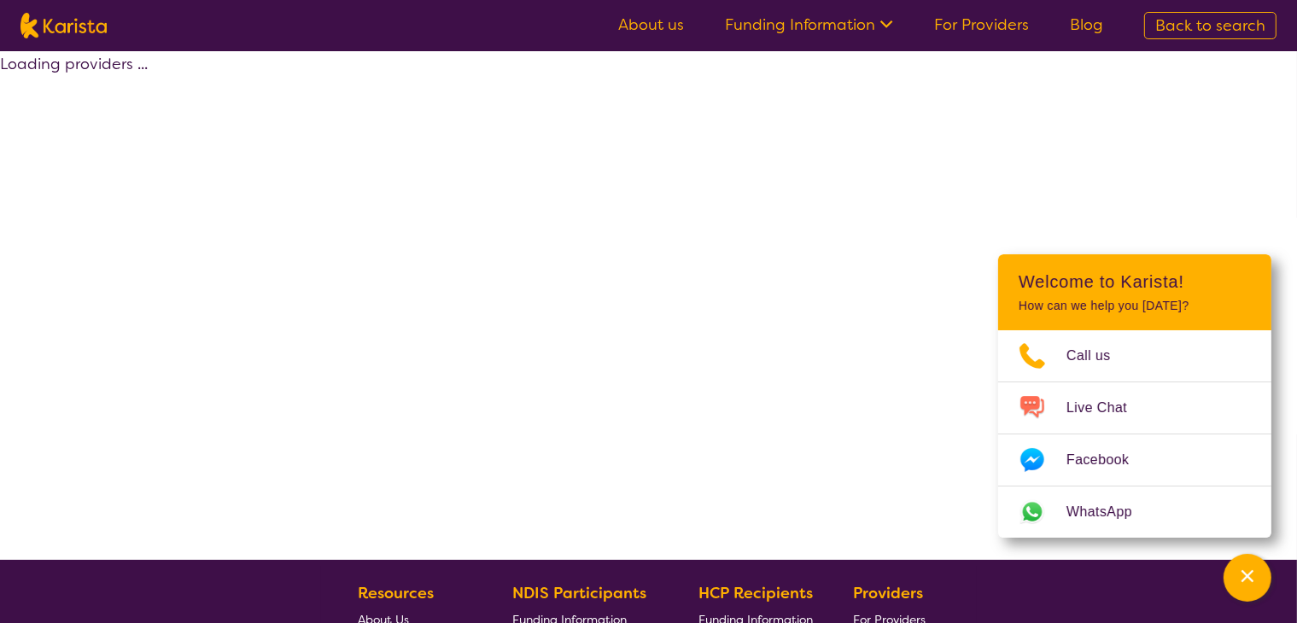
select select "by_score"
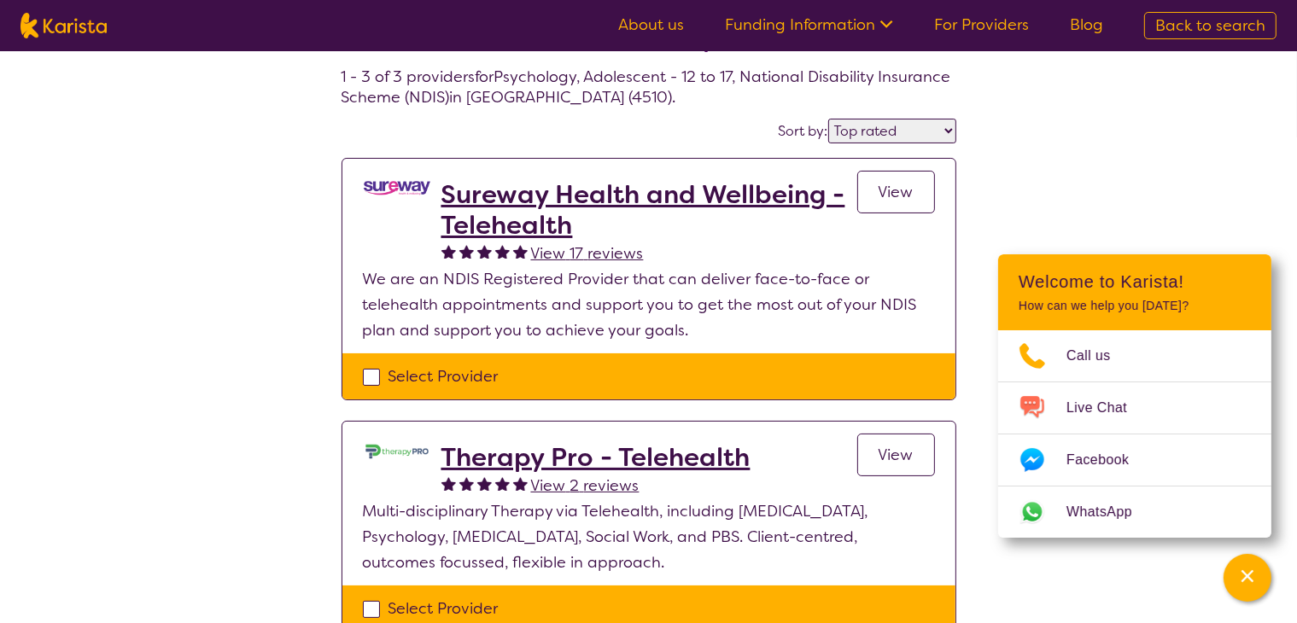
scroll to position [79, 0]
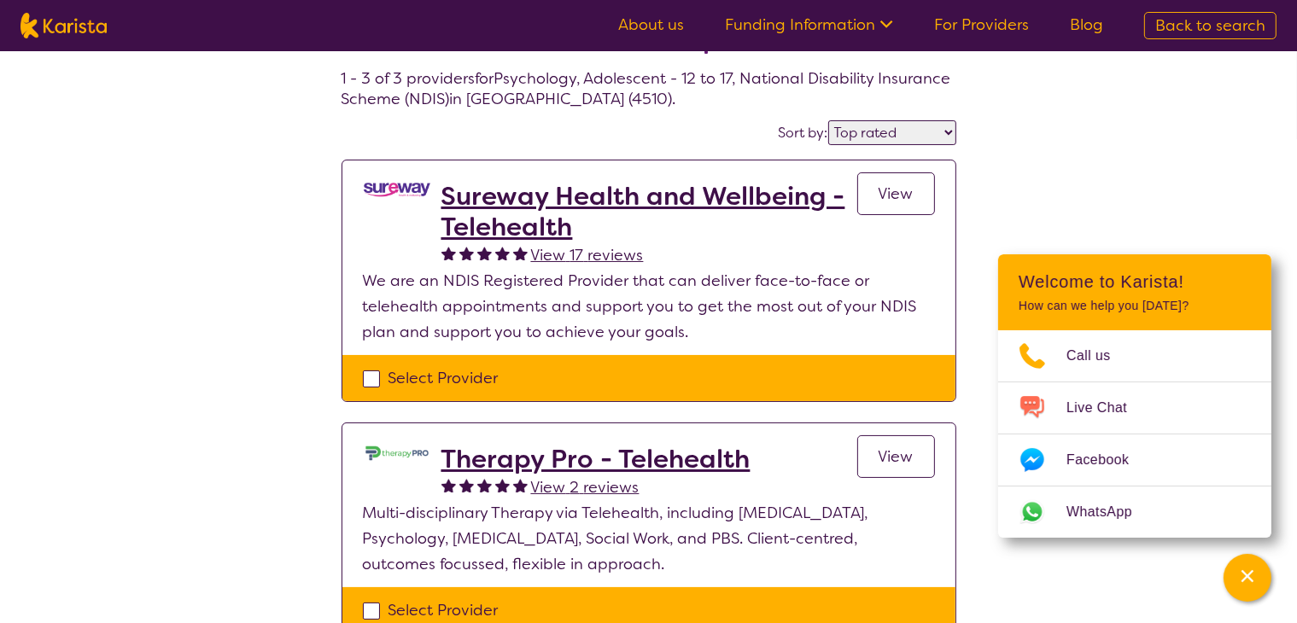
select select "Psychology"
select select "AS"
select select "NDIS"
select select "Psychology"
select select "AS"
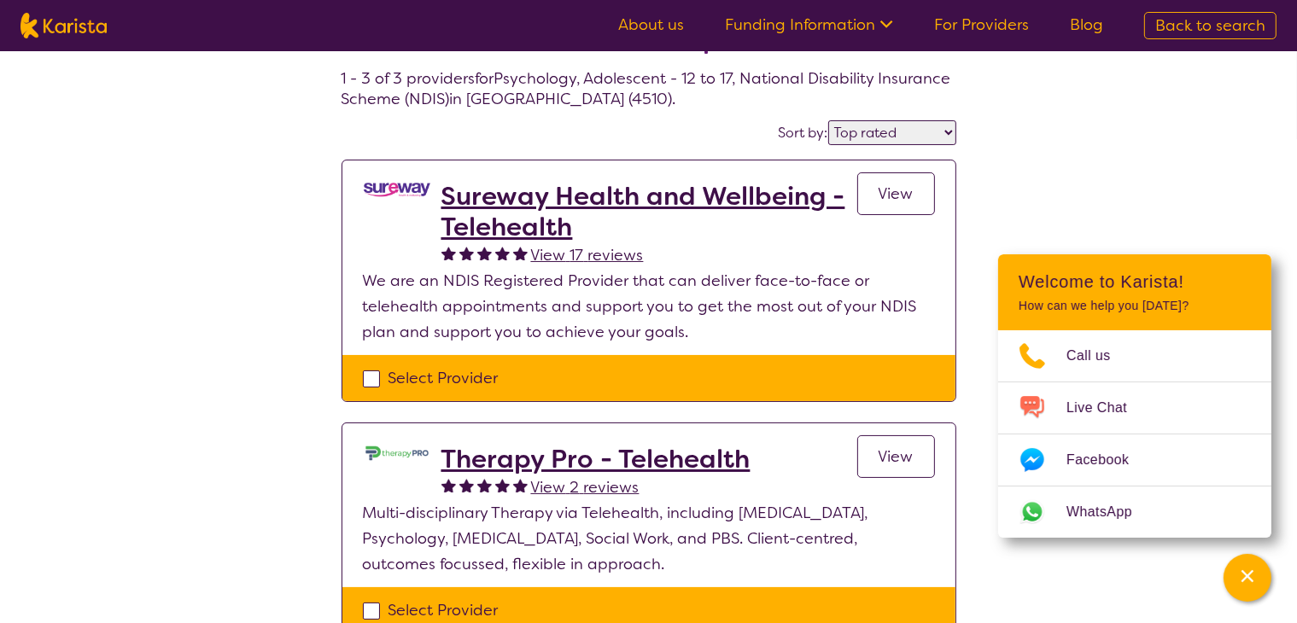
select select "NDIS"
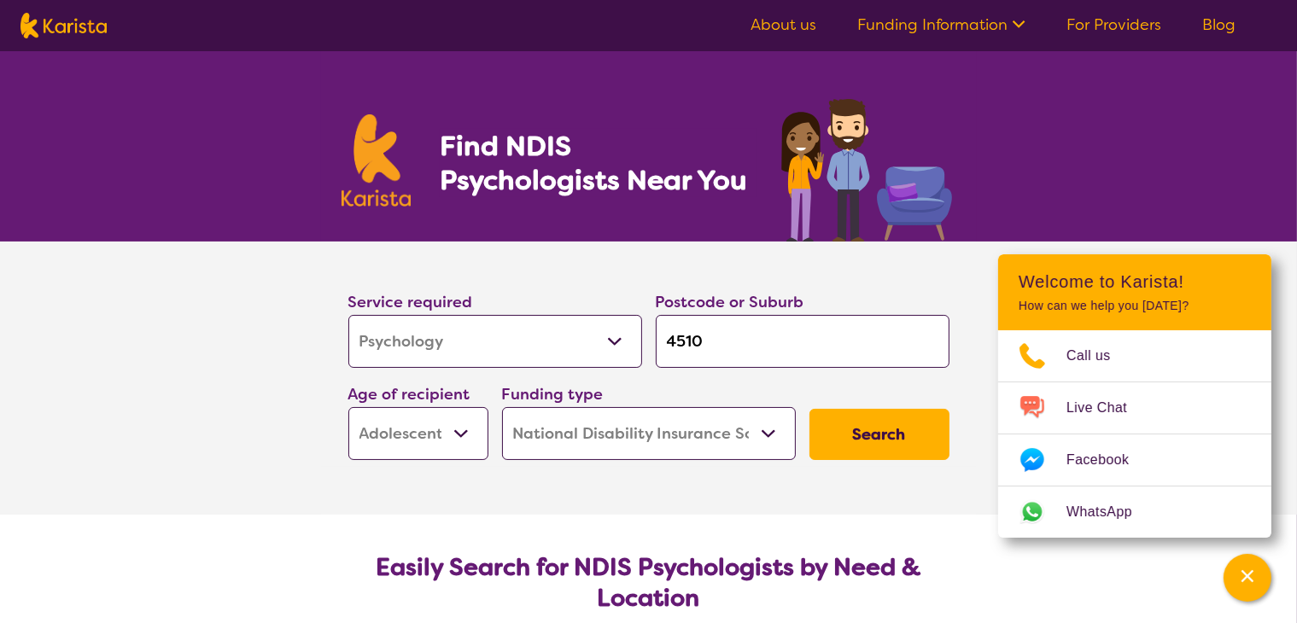
click at [715, 354] on input "4510" at bounding box center [803, 341] width 294 height 53
type input "451"
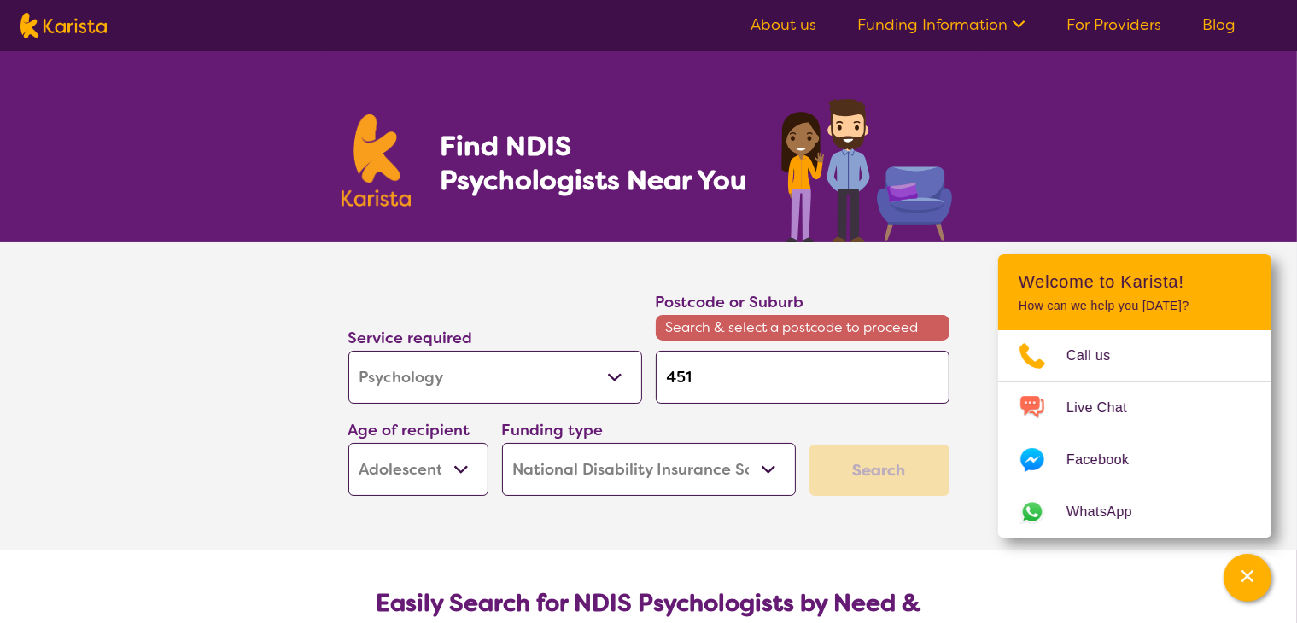
type input "45"
type input "4"
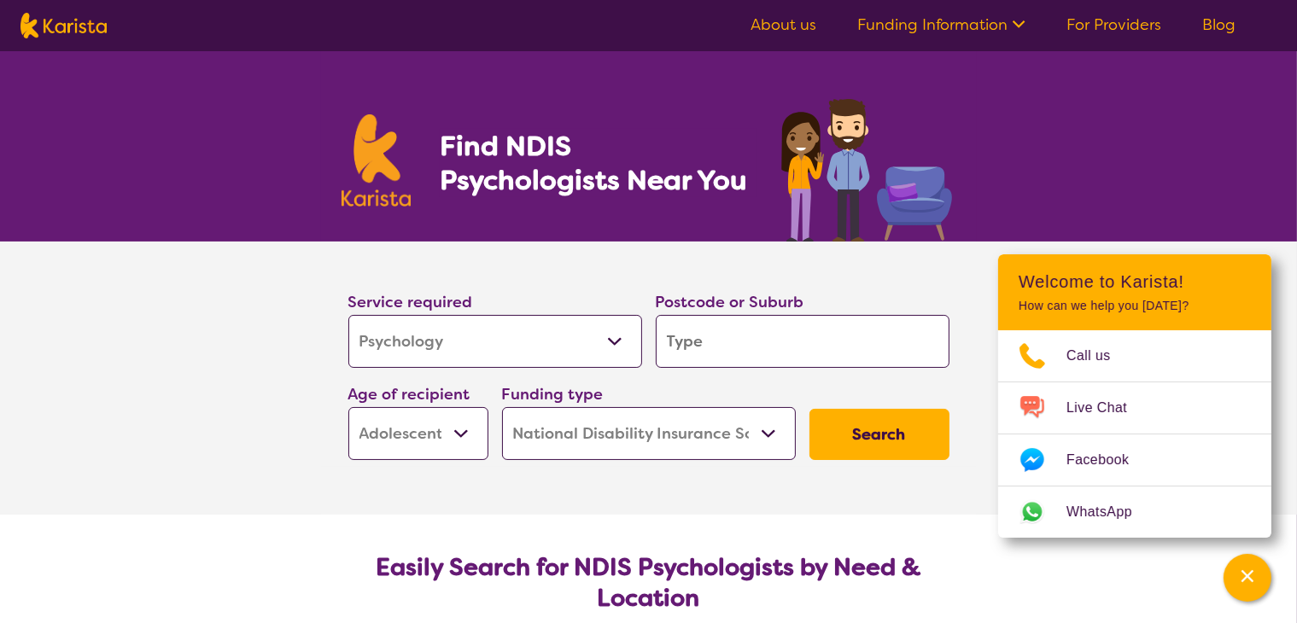
type input "m"
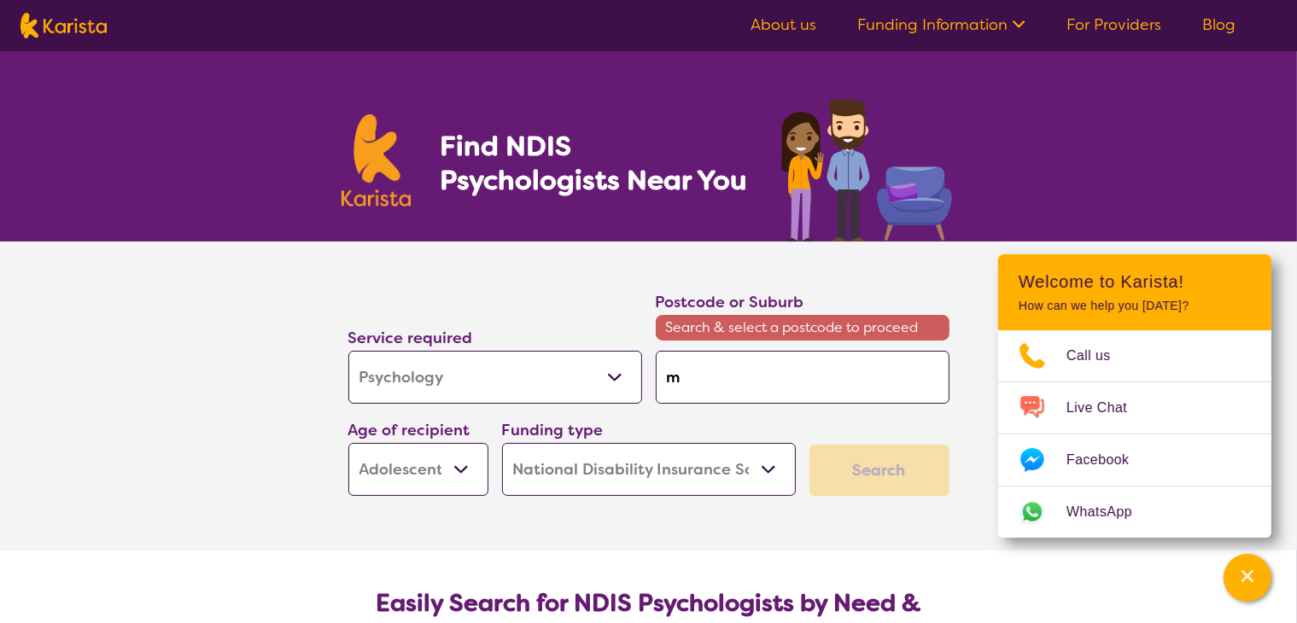
type input "mo"
type input "mor"
type input "[PERSON_NAME]"
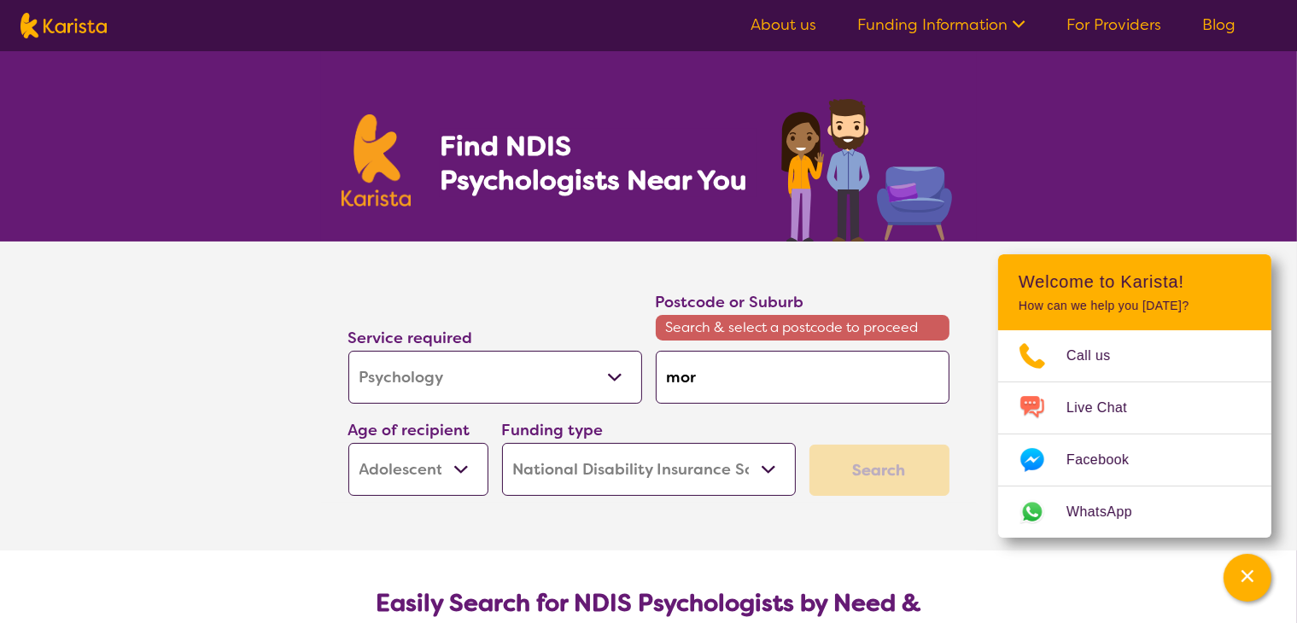
type input "[PERSON_NAME]"
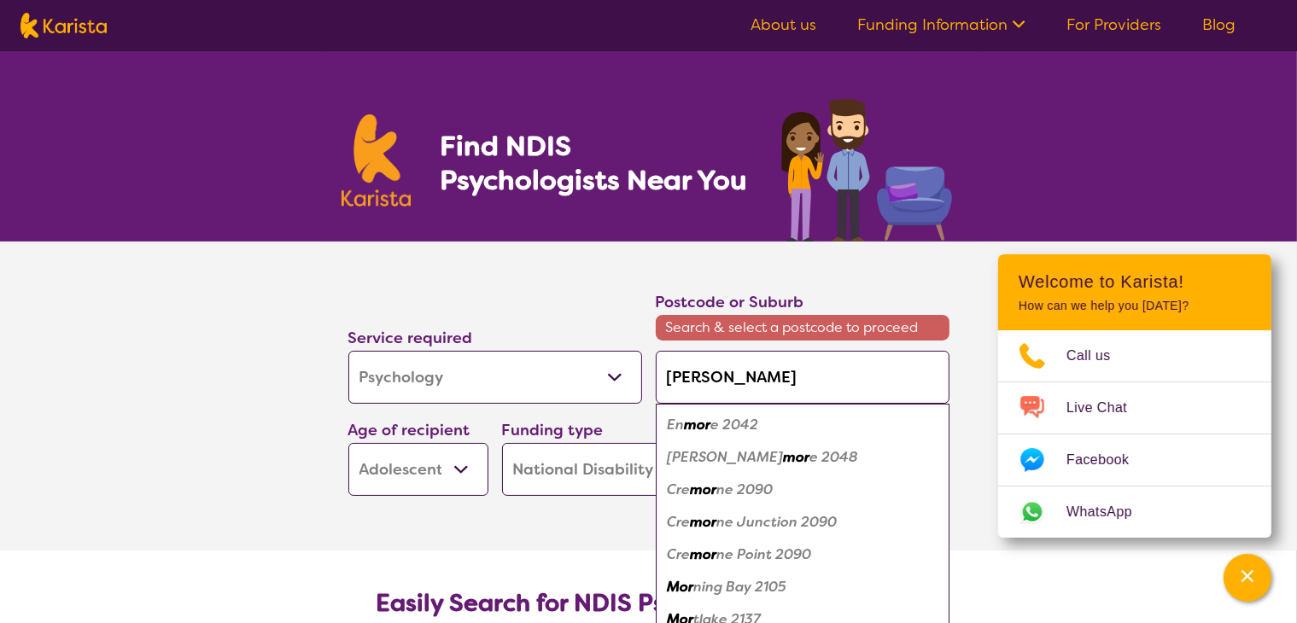
type input "moray"
type input "morayf"
type input "morayfi"
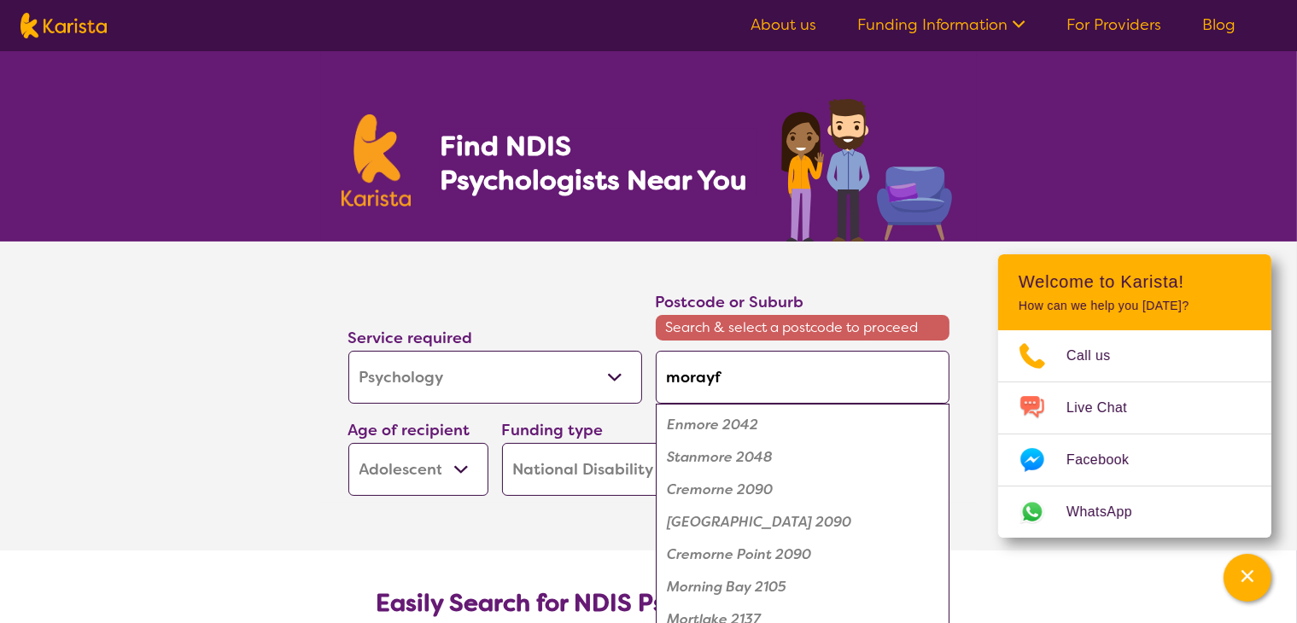
type input "morayfi"
type input "morayfie"
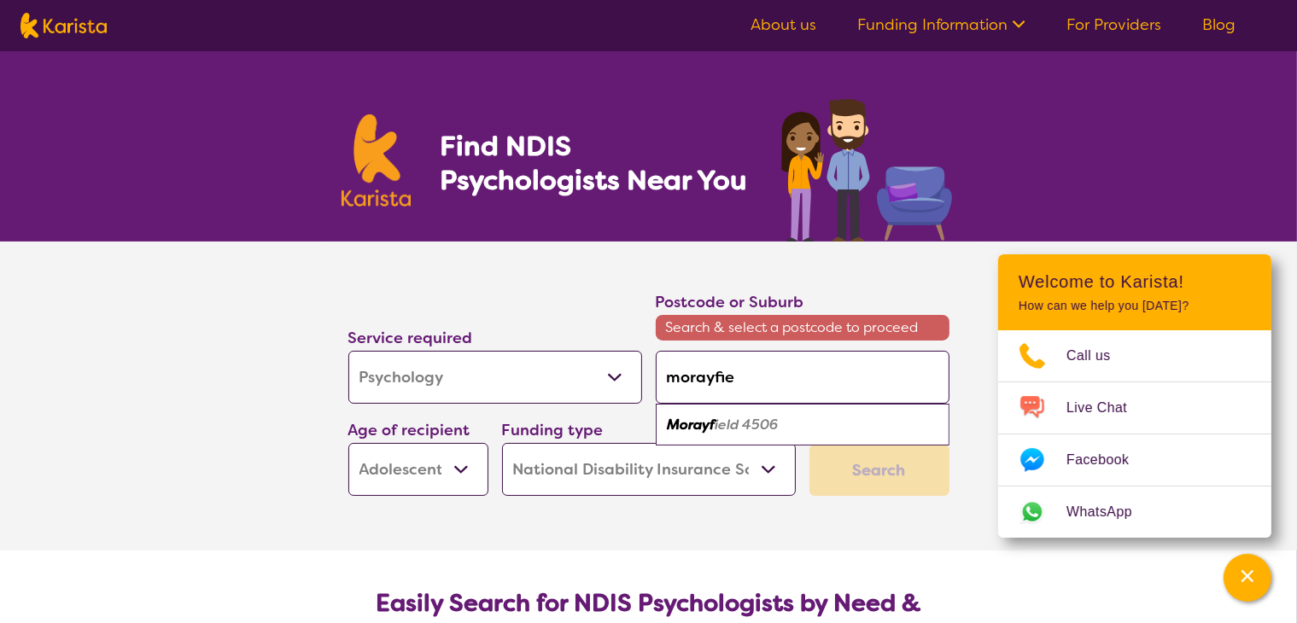
type input "morayfiel"
type input "morayfield"
click at [706, 422] on em "Morayfield" at bounding box center [704, 425] width 73 height 18
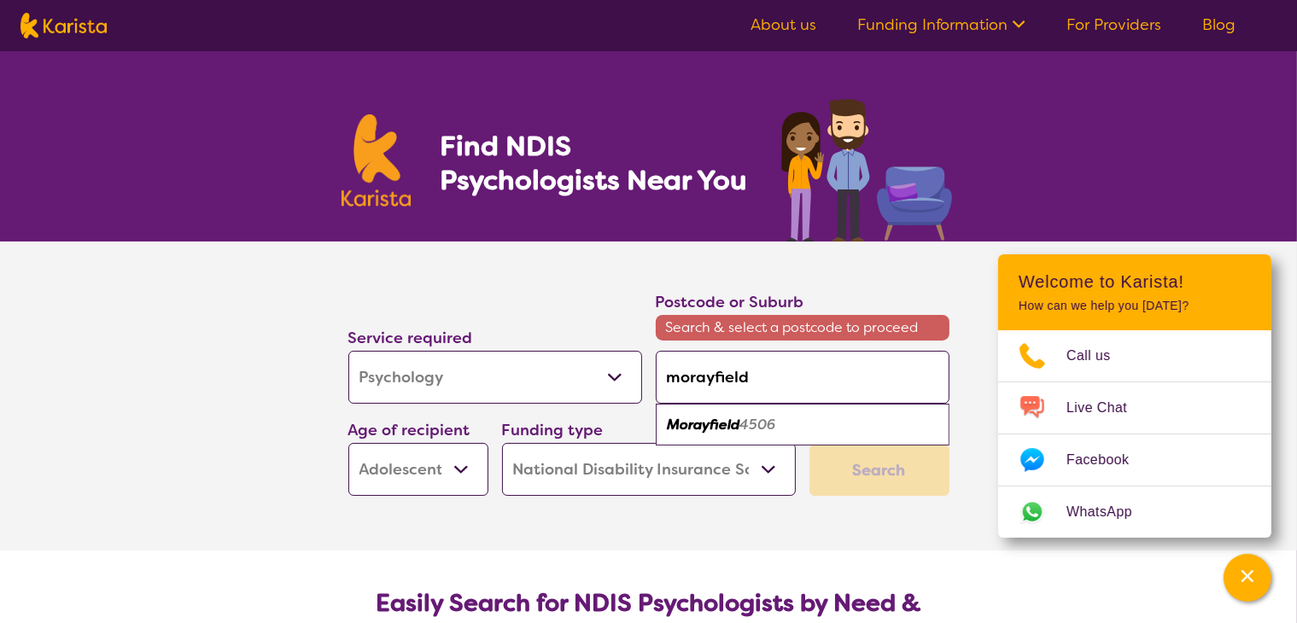
type input "4506"
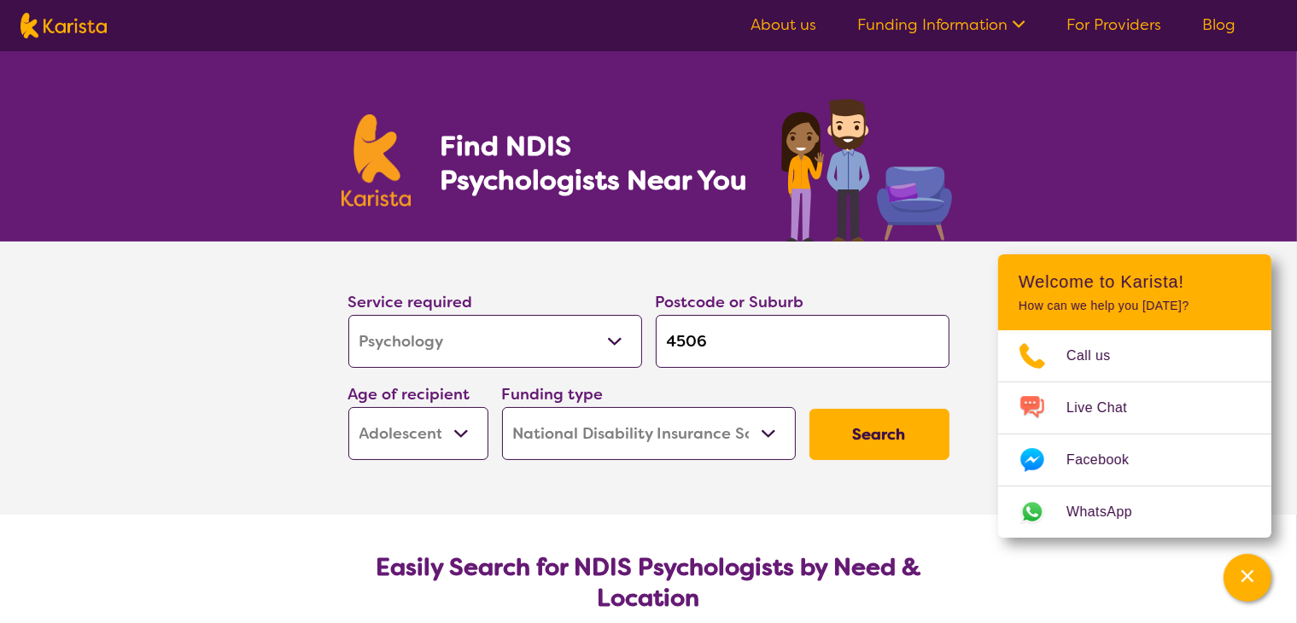
click at [884, 440] on button "Search" at bounding box center [880, 434] width 140 height 51
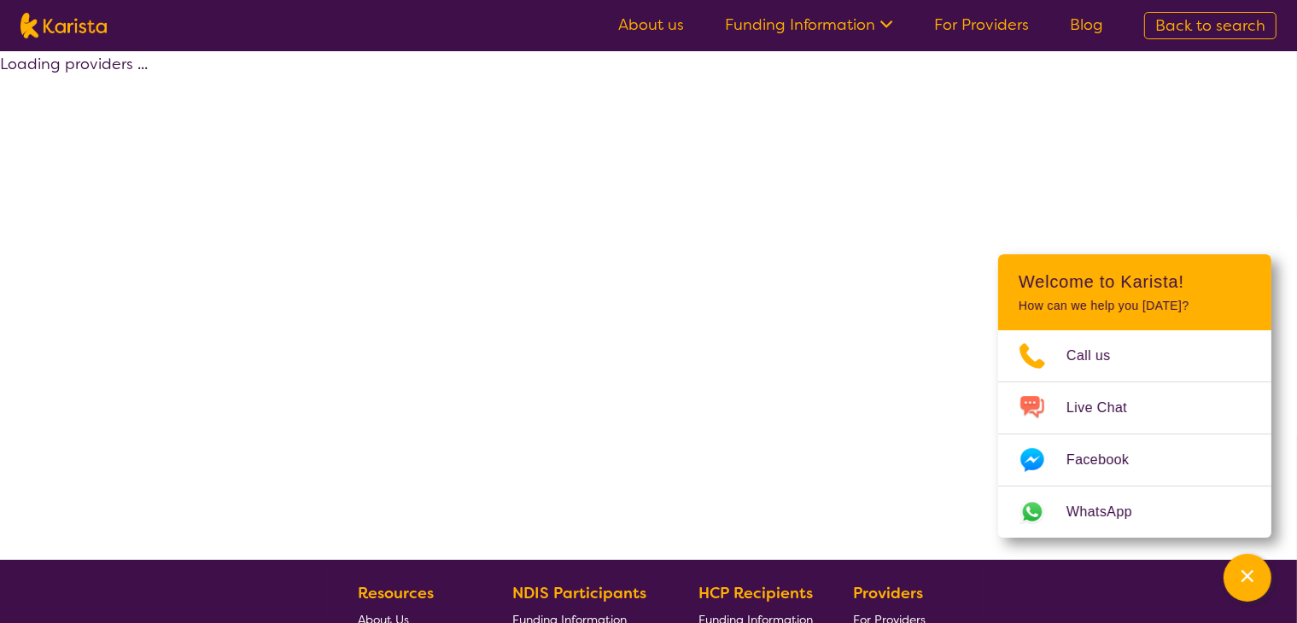
select select "by_score"
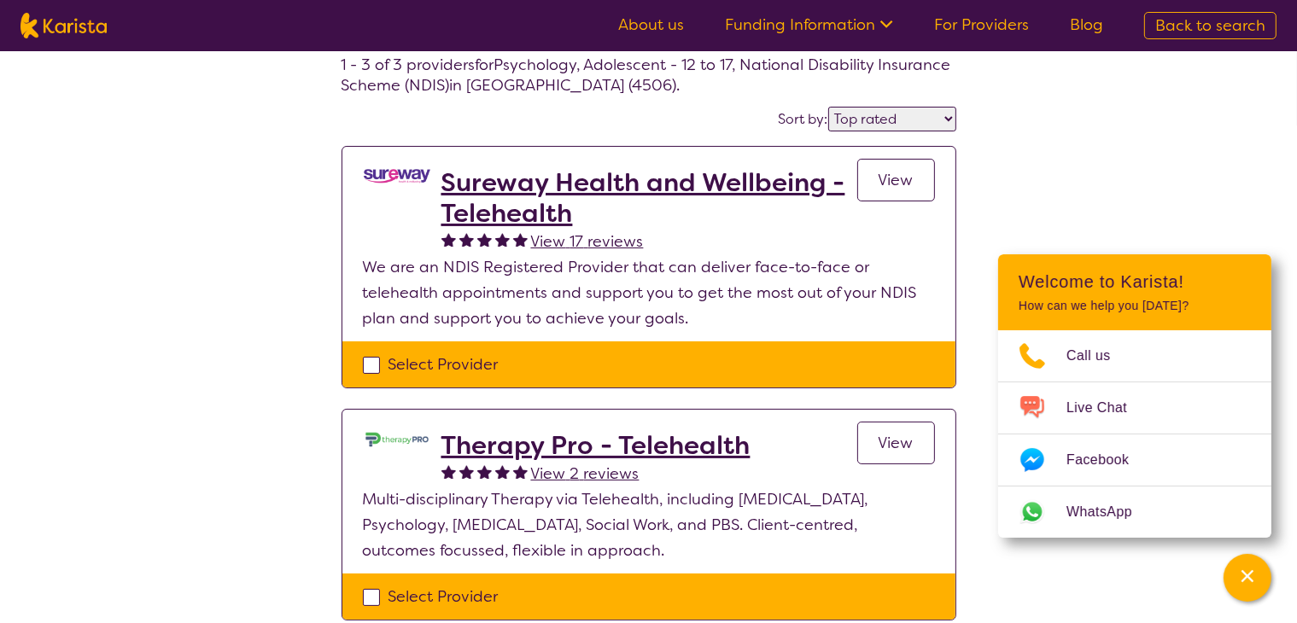
scroll to position [96, 0]
